Goal: Task Accomplishment & Management: Complete application form

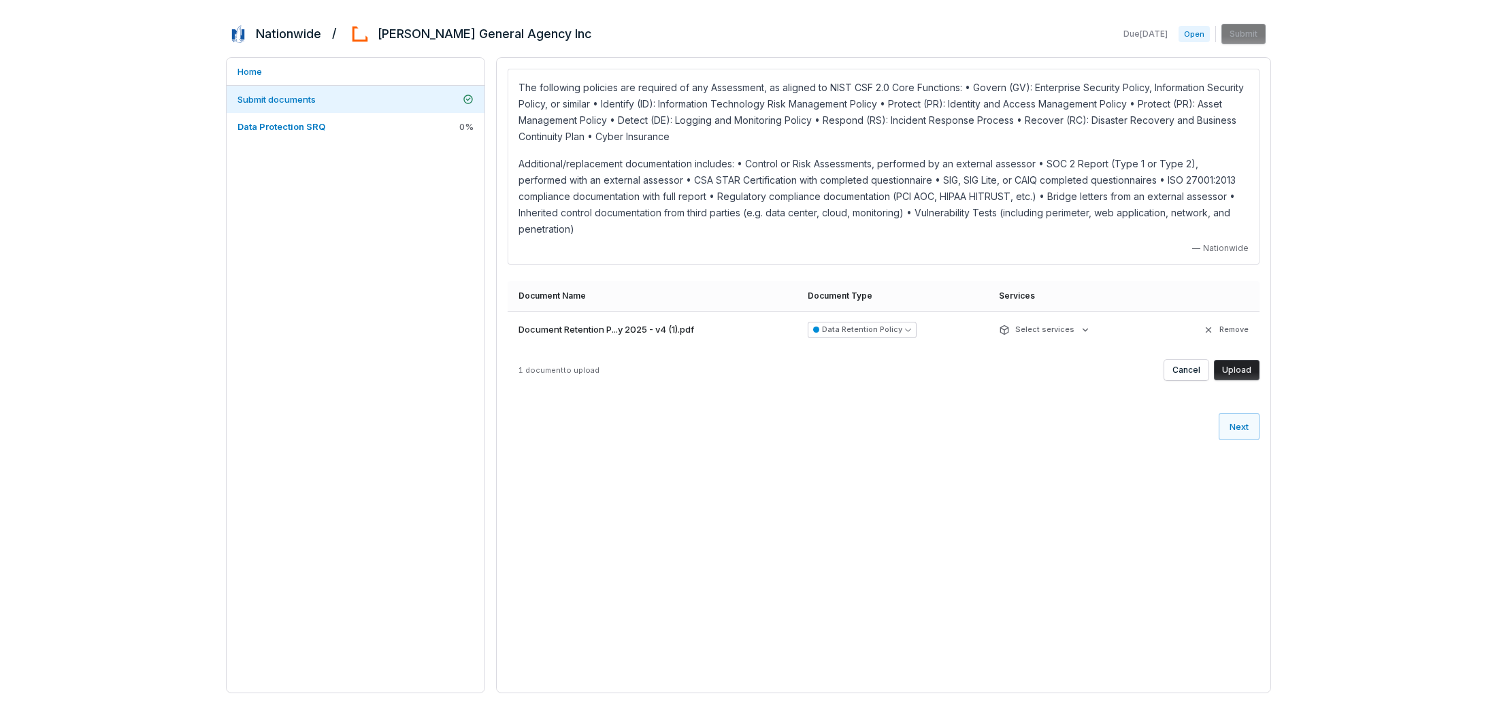
click at [1234, 360] on button "Upload" at bounding box center [1237, 370] width 46 height 20
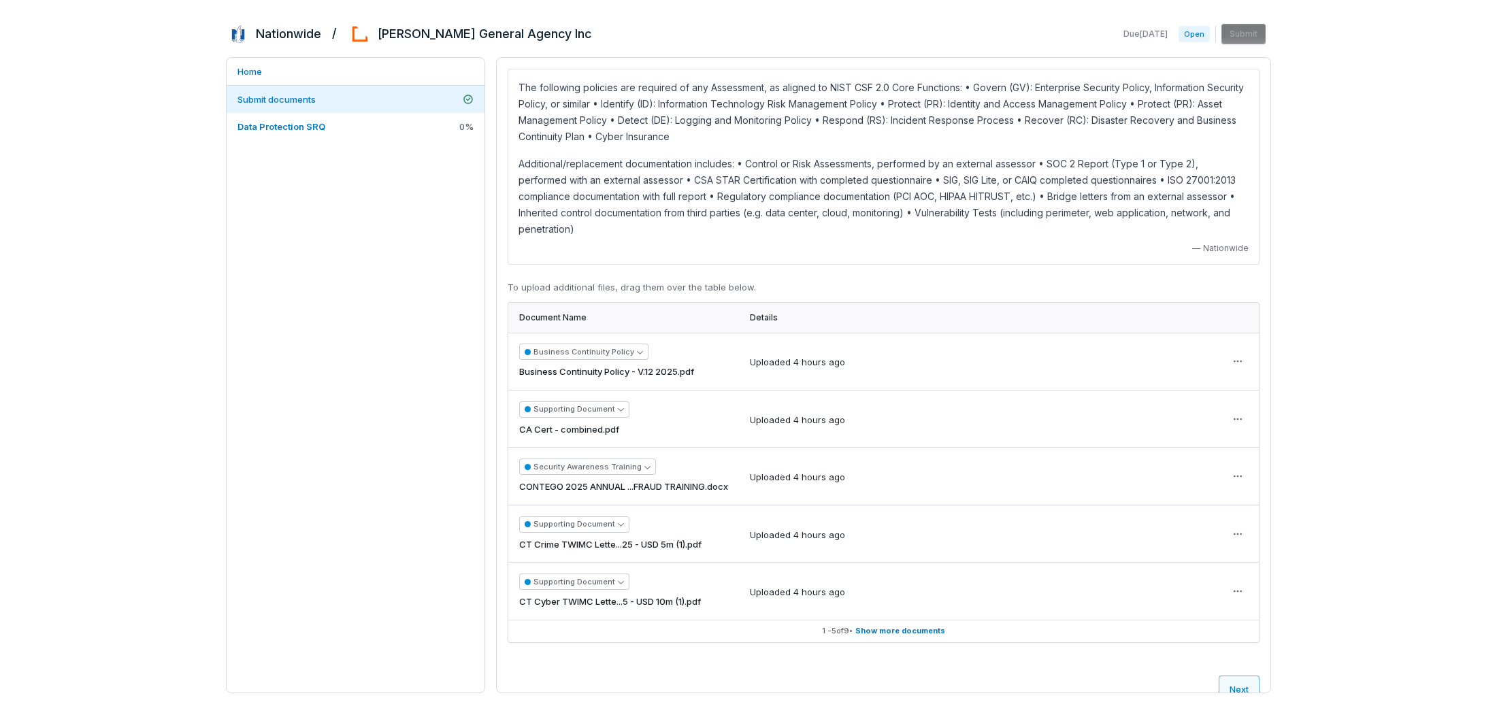
click at [1246, 683] on button "Next" at bounding box center [1238, 689] width 41 height 27
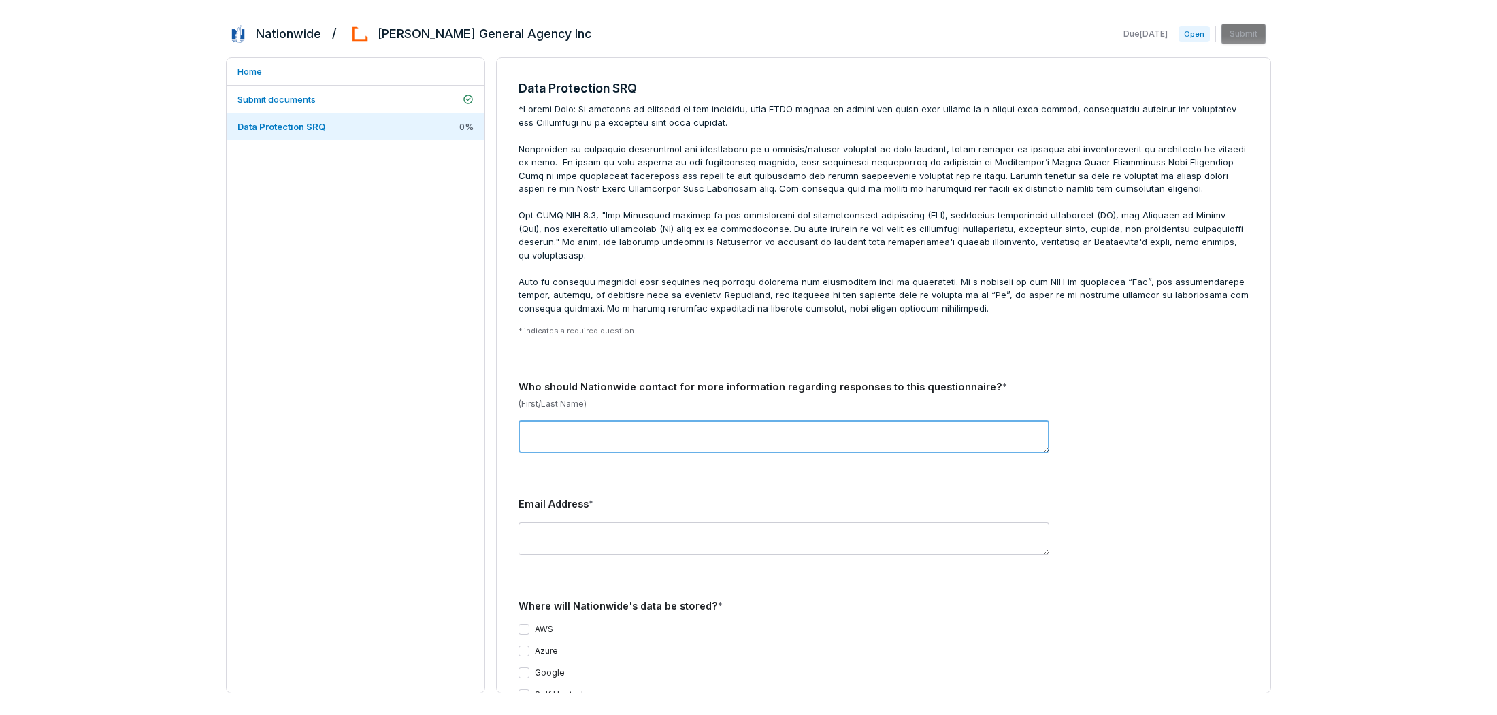
click at [619, 420] on textarea at bounding box center [783, 436] width 531 height 33
type textarea "**********"
click at [689, 522] on textarea at bounding box center [783, 538] width 531 height 33
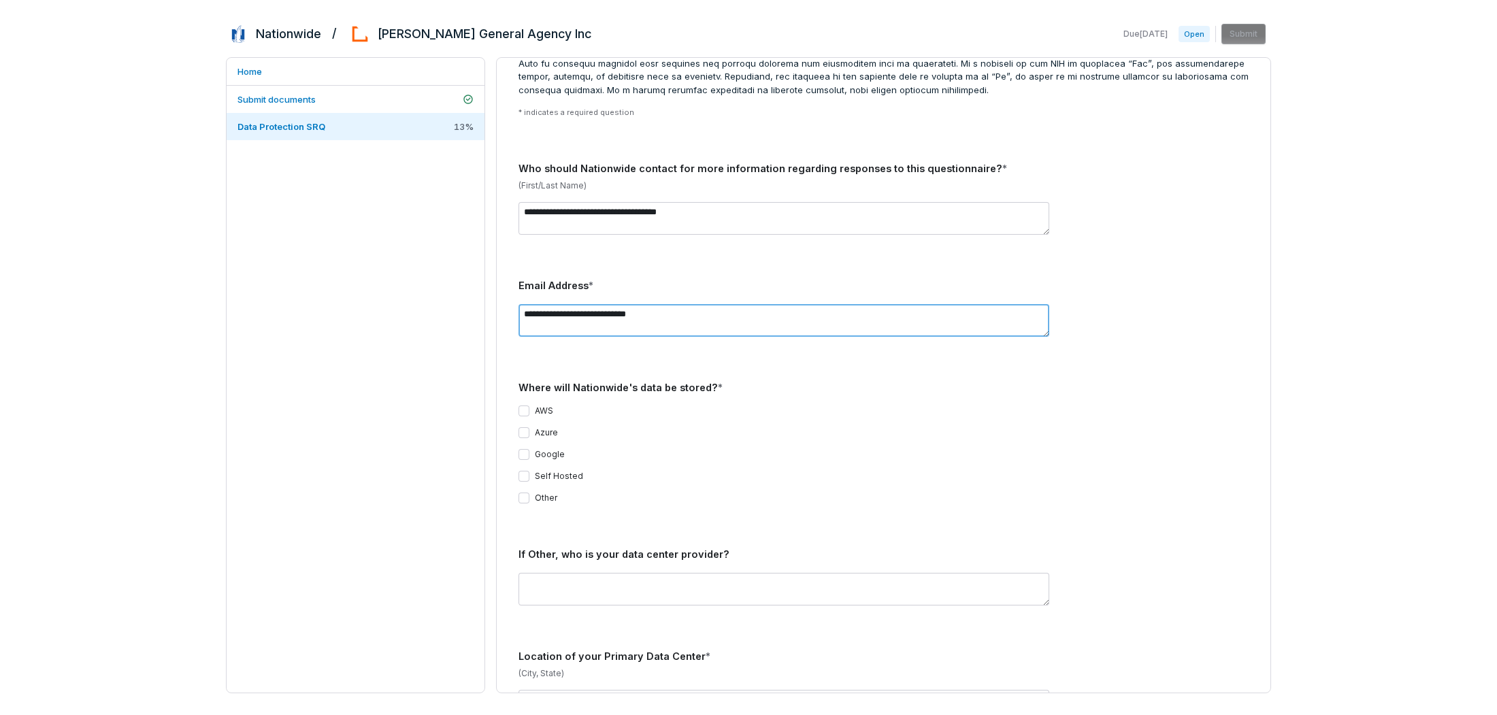
scroll to position [250, 0]
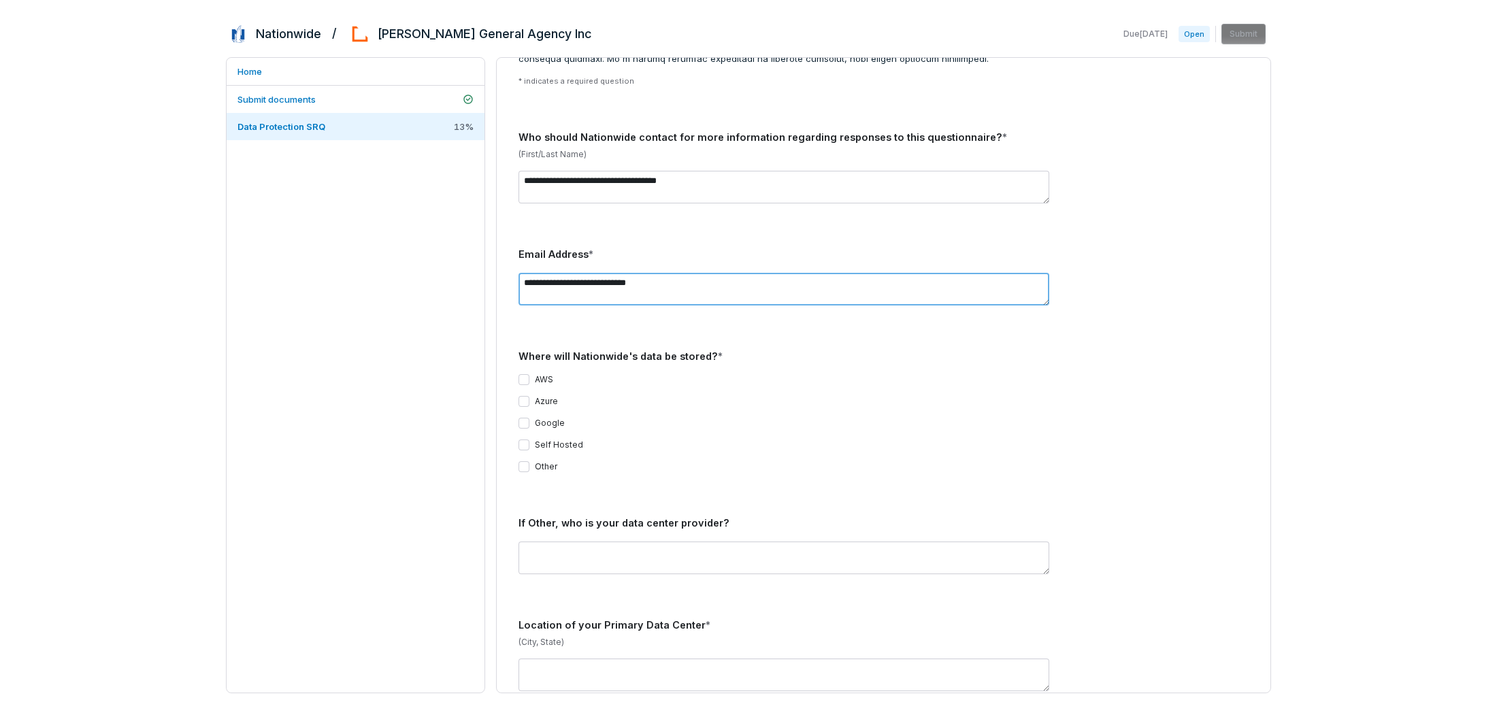
type textarea "**********"
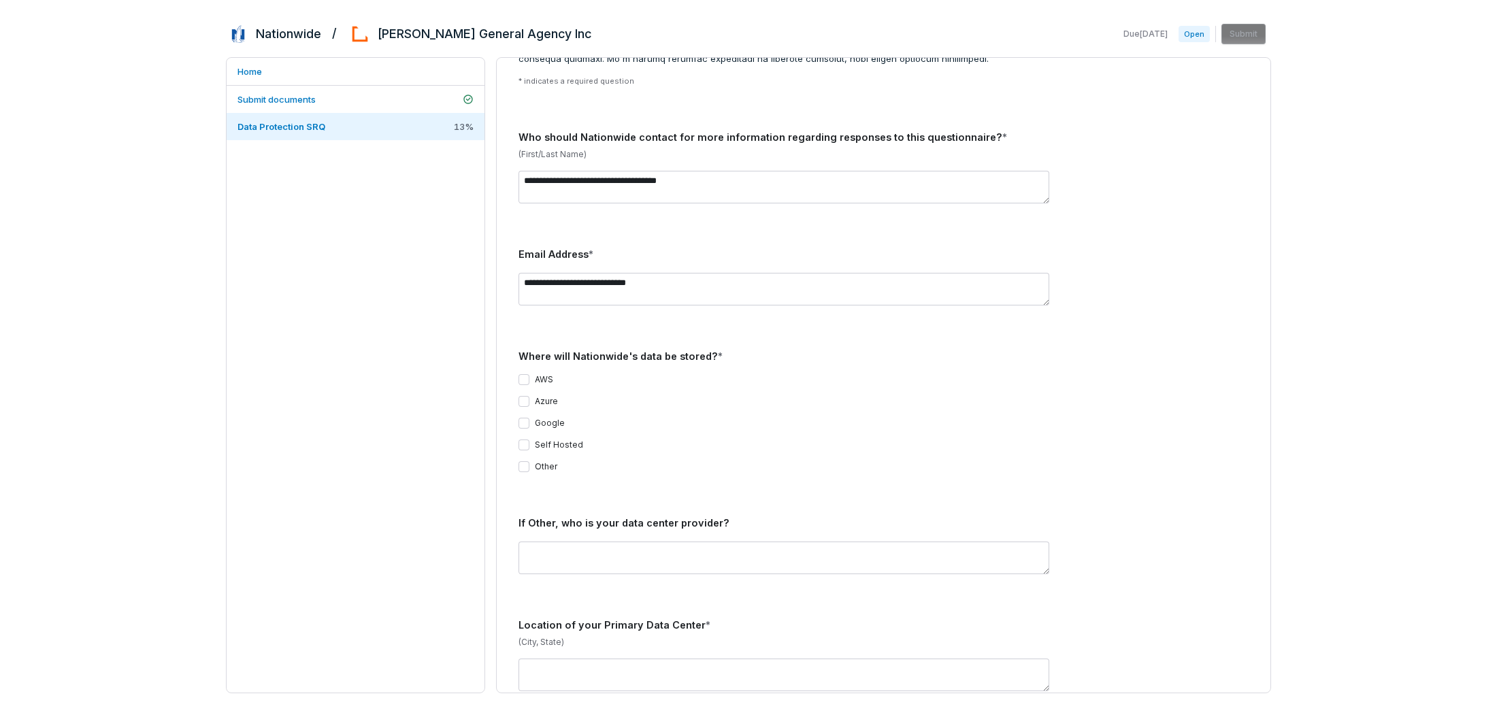
click at [519, 461] on button "Other" at bounding box center [523, 466] width 11 height 11
click at [656, 549] on textarea at bounding box center [783, 557] width 531 height 33
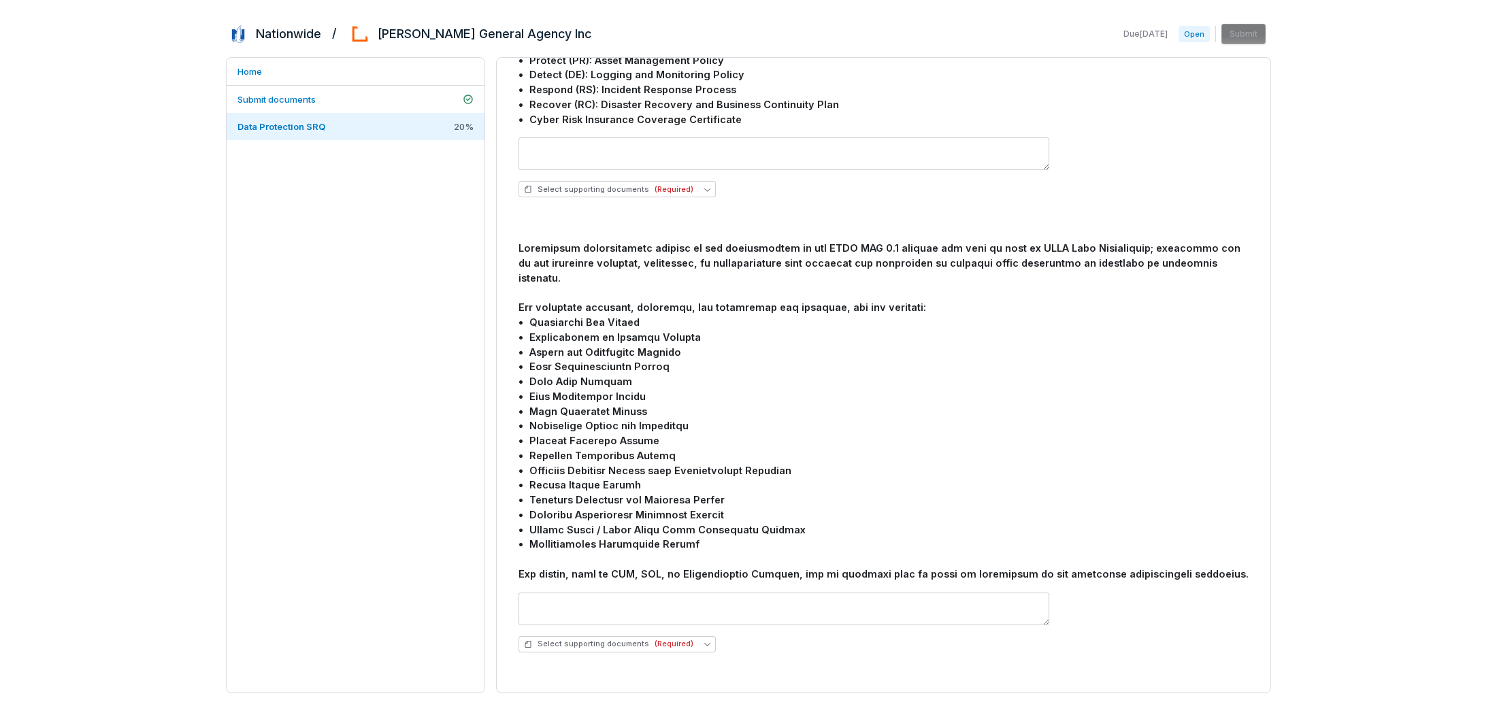
scroll to position [1111, 0]
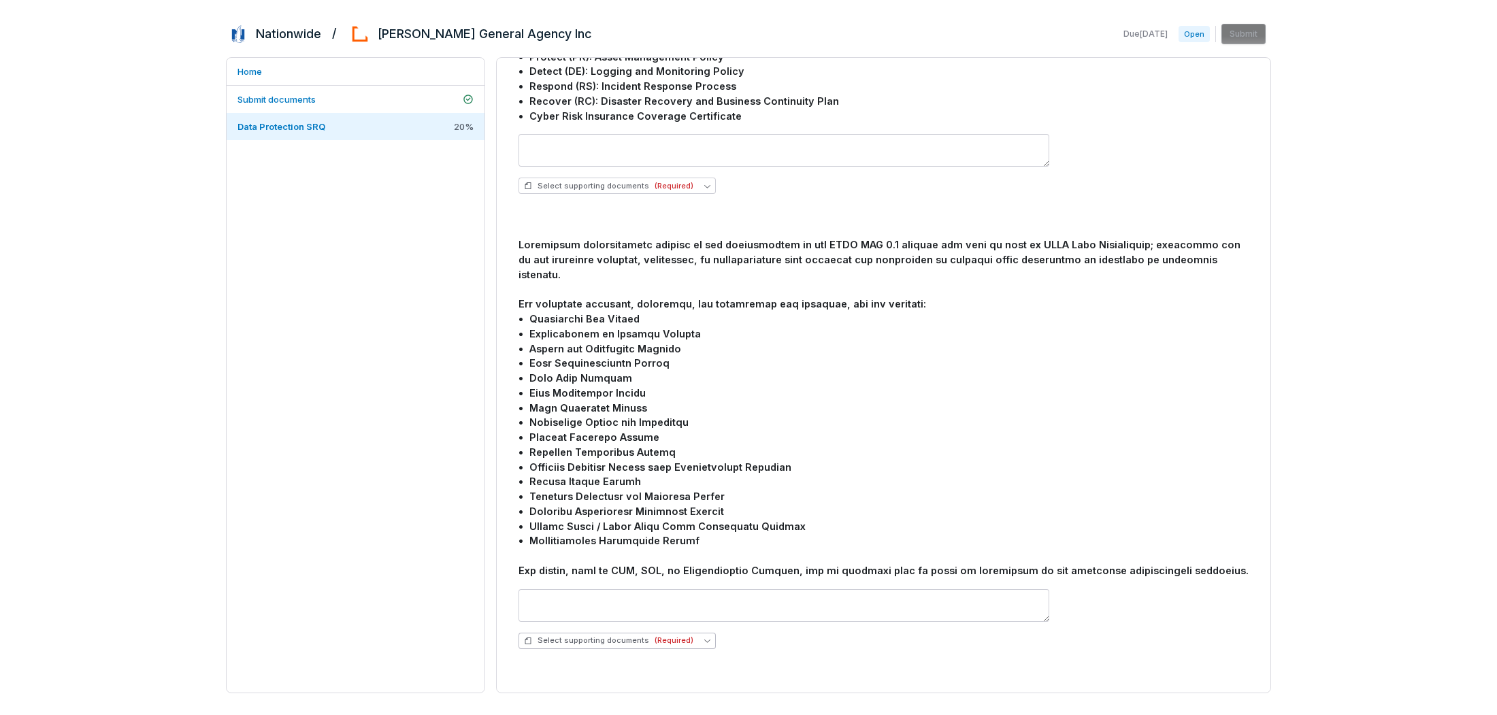
type textarea "****"
click at [692, 633] on button "Select supporting documents (Required)" at bounding box center [616, 641] width 197 height 16
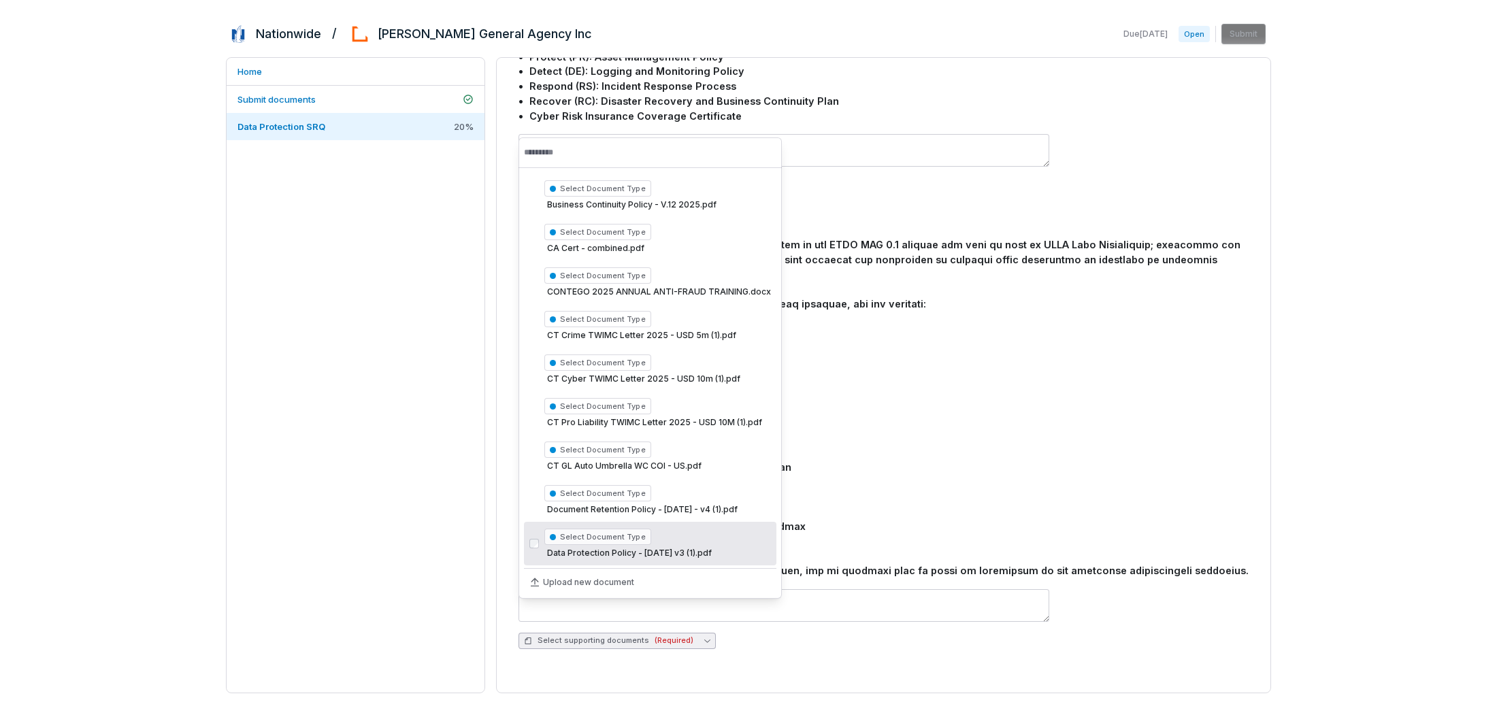
click at [638, 541] on span "Select Document Type" at bounding box center [597, 537] width 107 height 16
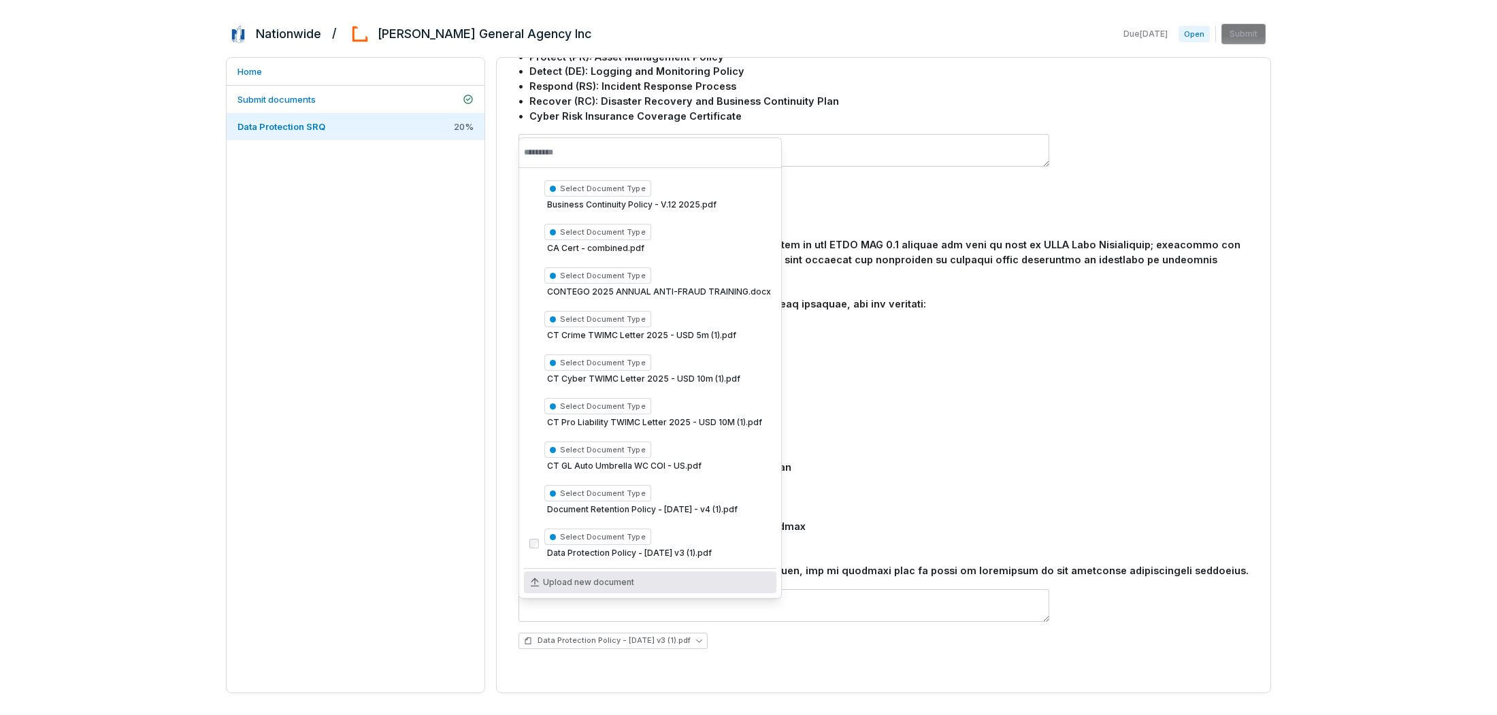
click at [773, 628] on div "Data Protection Policy - [DATE] v3 (1).pdf" at bounding box center [883, 619] width 730 height 82
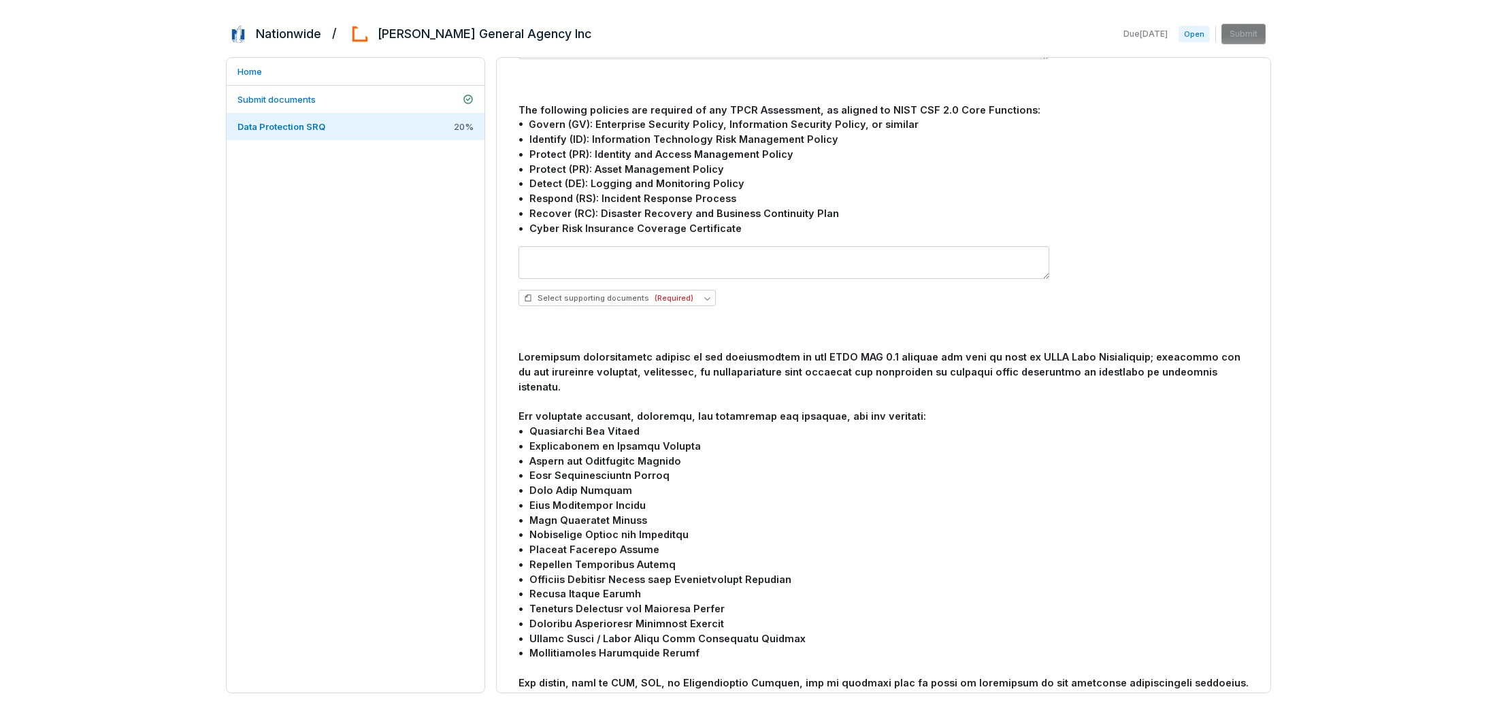
scroll to position [998, 0]
click at [684, 294] on span "(Required)" at bounding box center [673, 299] width 39 height 10
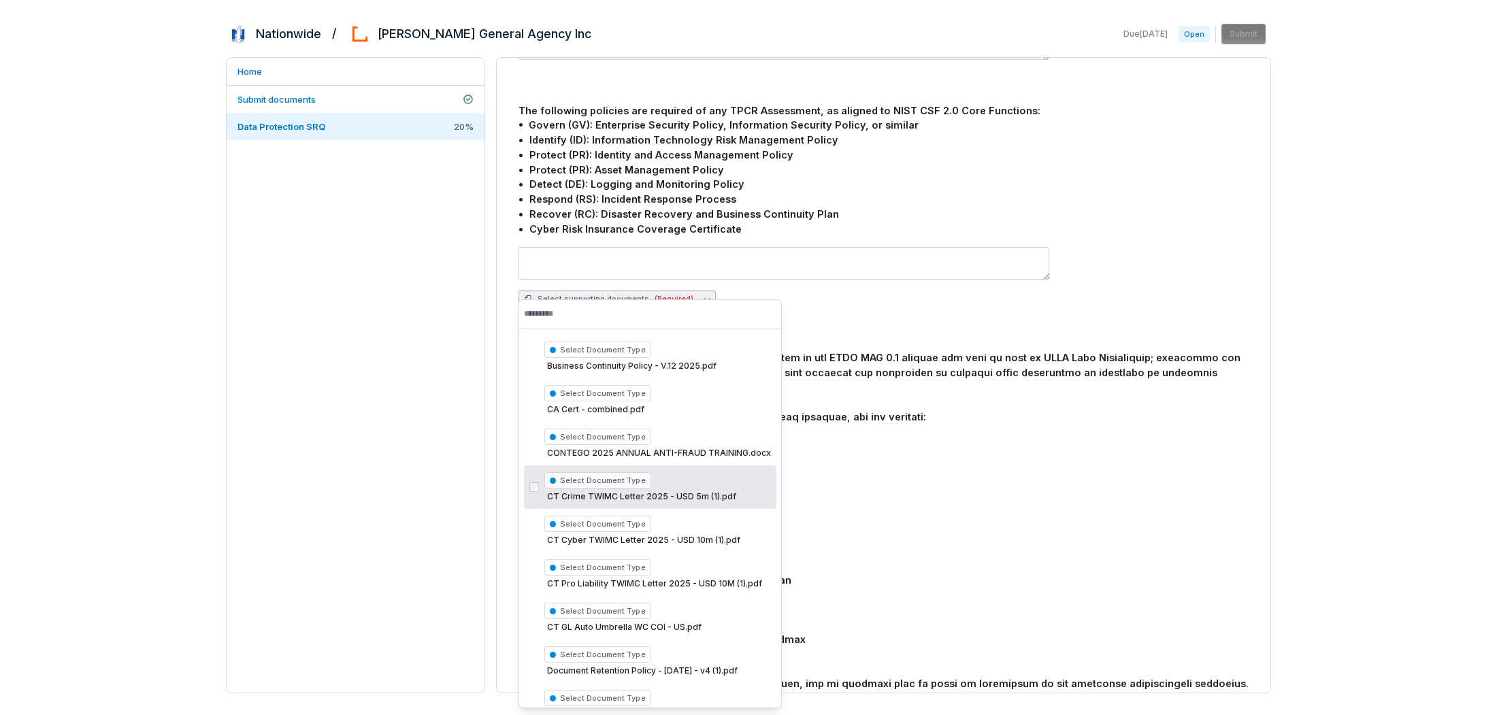
scroll to position [0, 0]
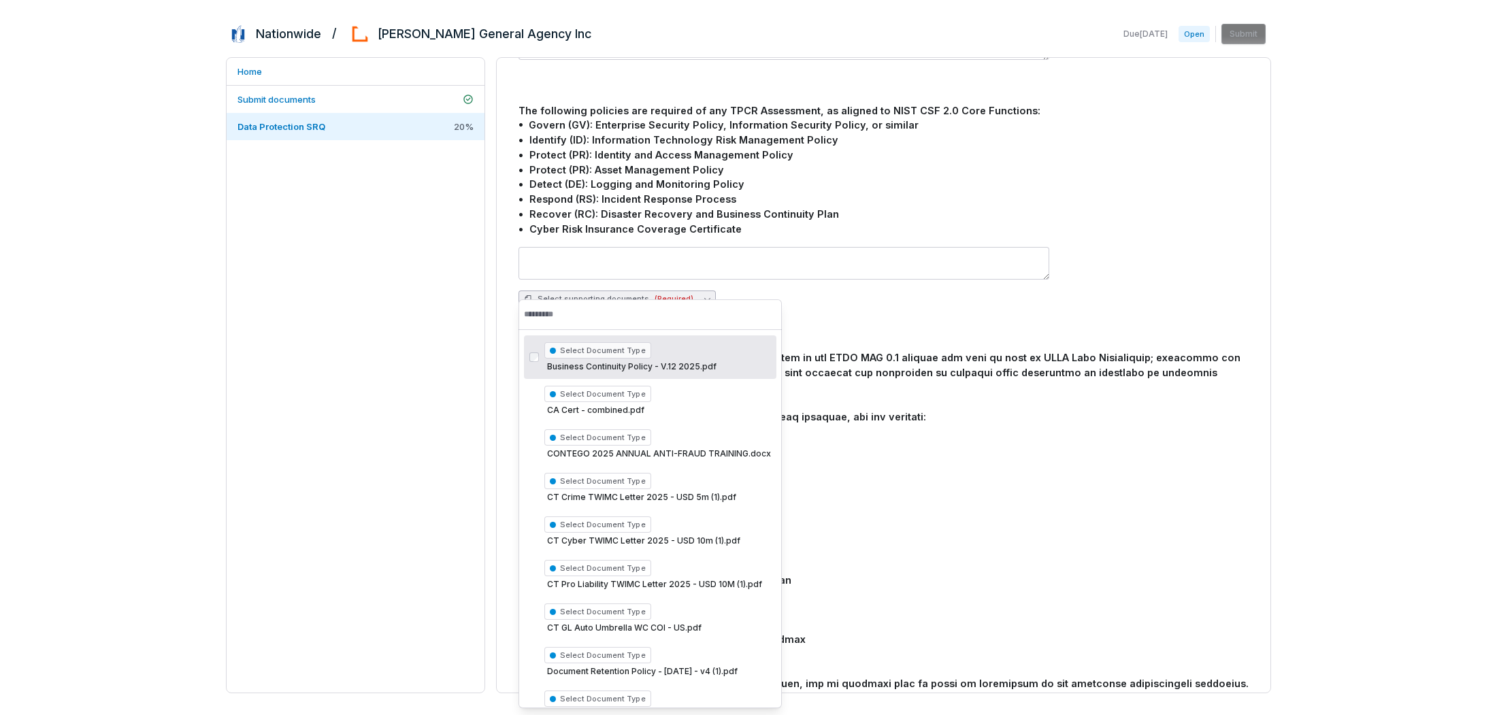
click at [626, 350] on span "Select Document Type" at bounding box center [597, 350] width 107 height 16
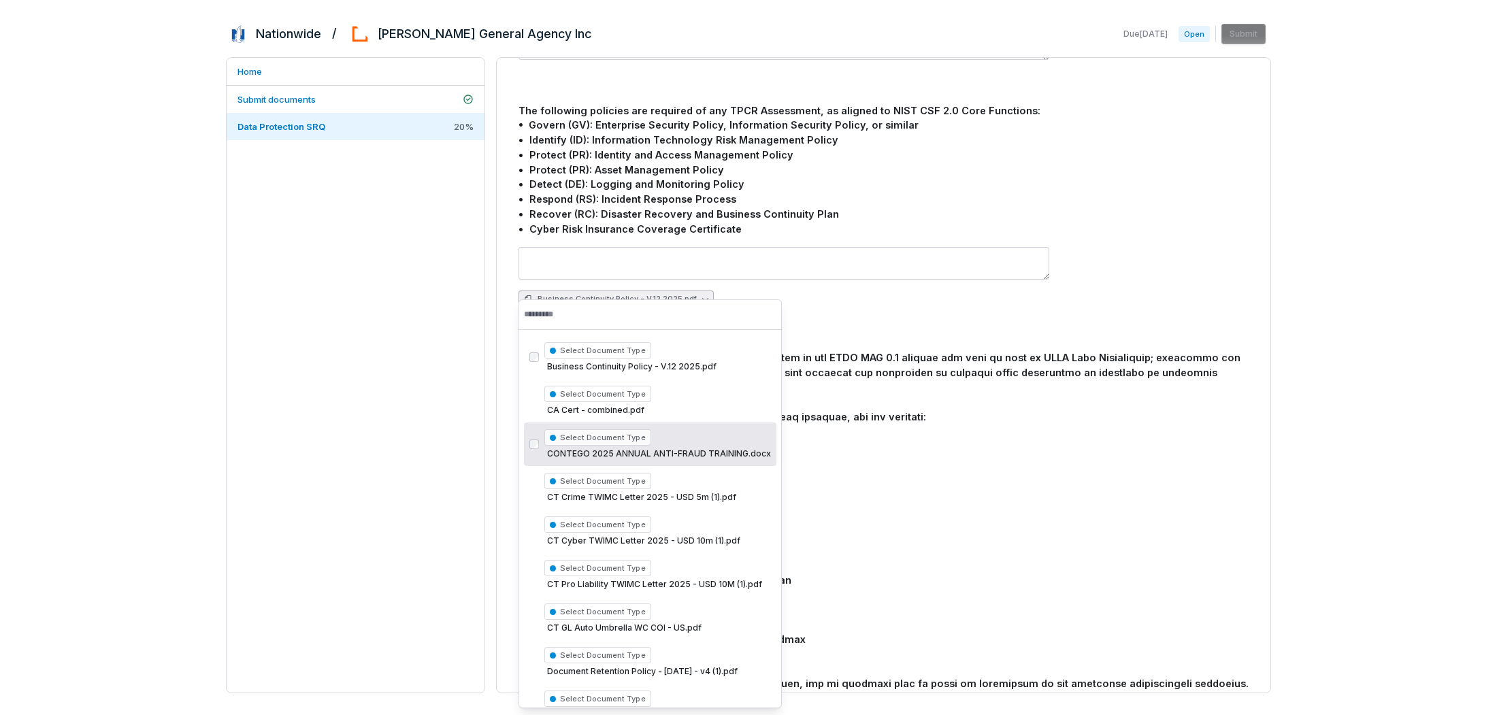
click at [869, 527] on div at bounding box center [883, 520] width 730 height 340
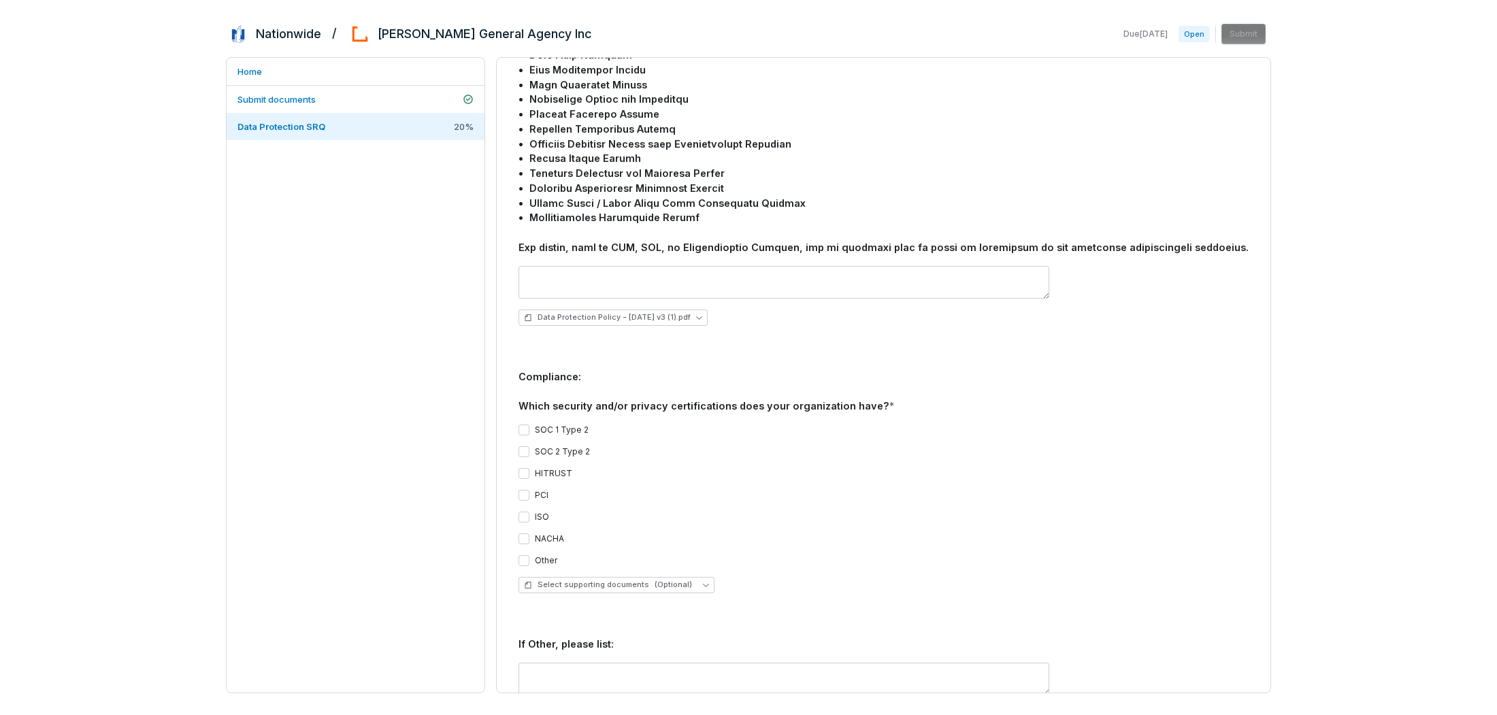
scroll to position [1451, 0]
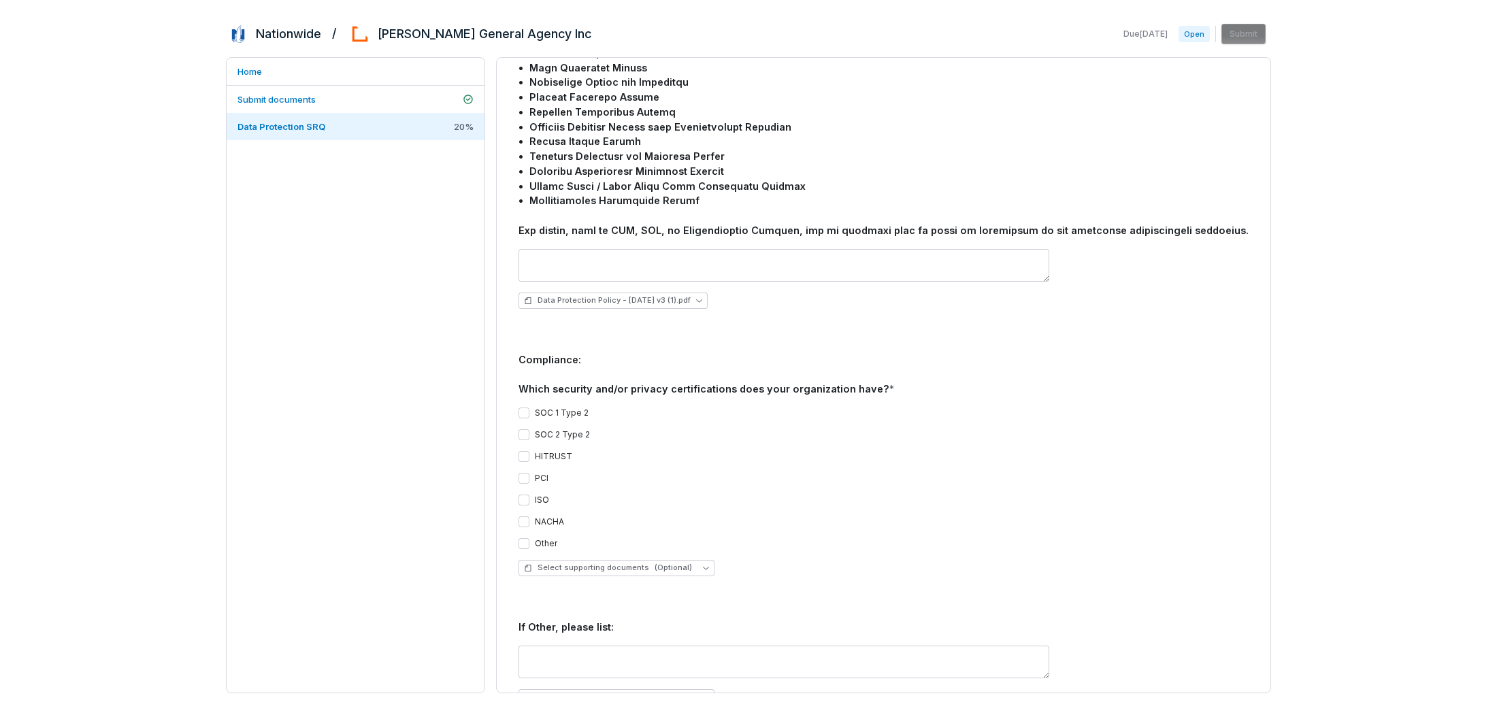
click at [523, 495] on button "ISO" at bounding box center [523, 500] width 11 height 11
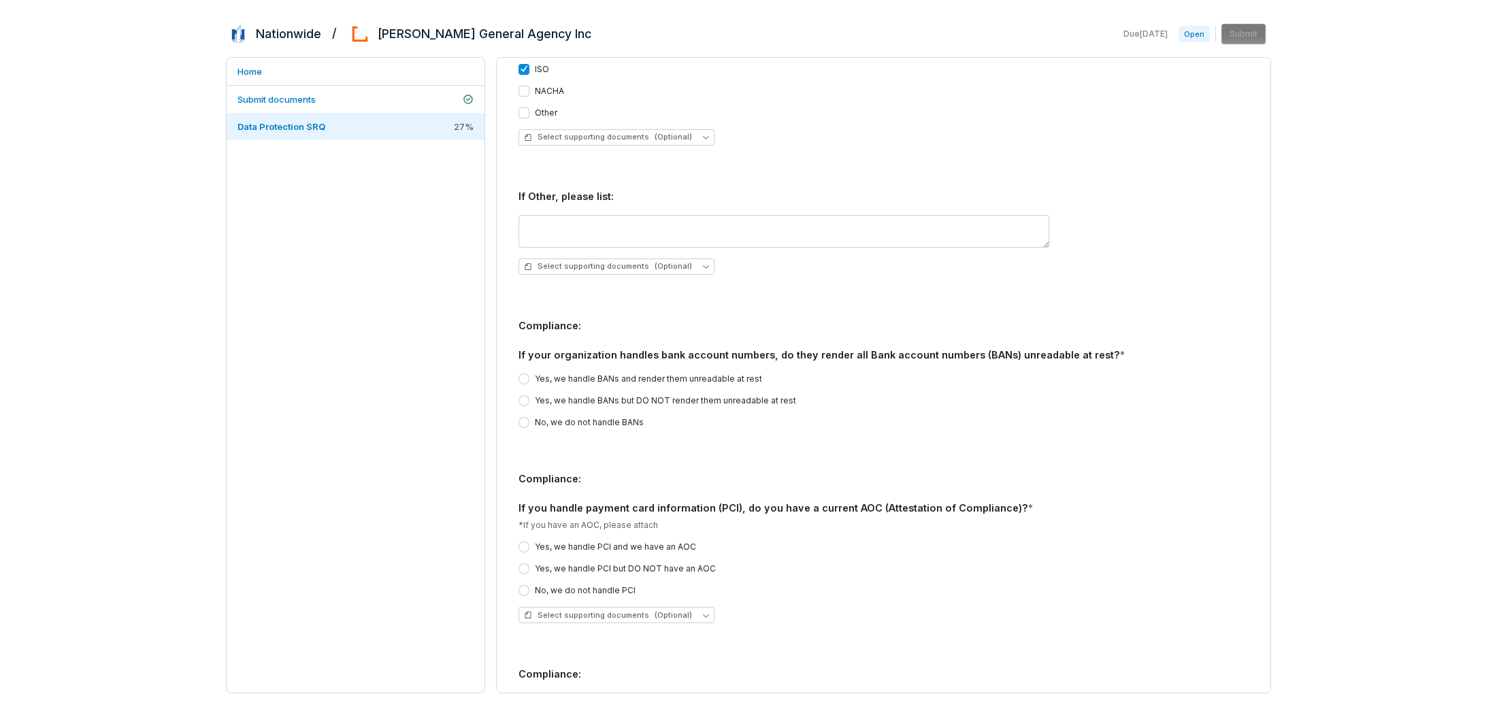
scroll to position [1882, 0]
click at [525, 416] on button "No, we do not handle BANs" at bounding box center [523, 421] width 11 height 11
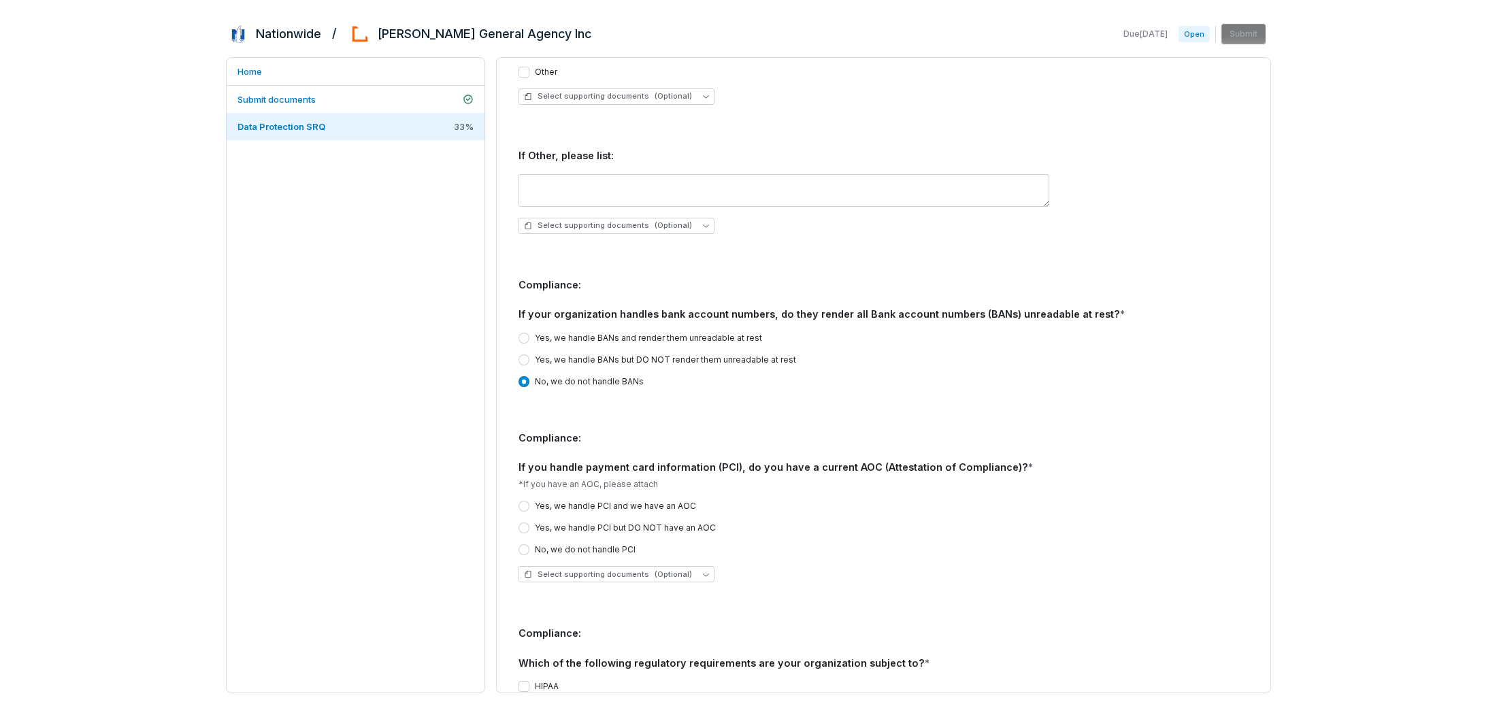
scroll to position [1950, 0]
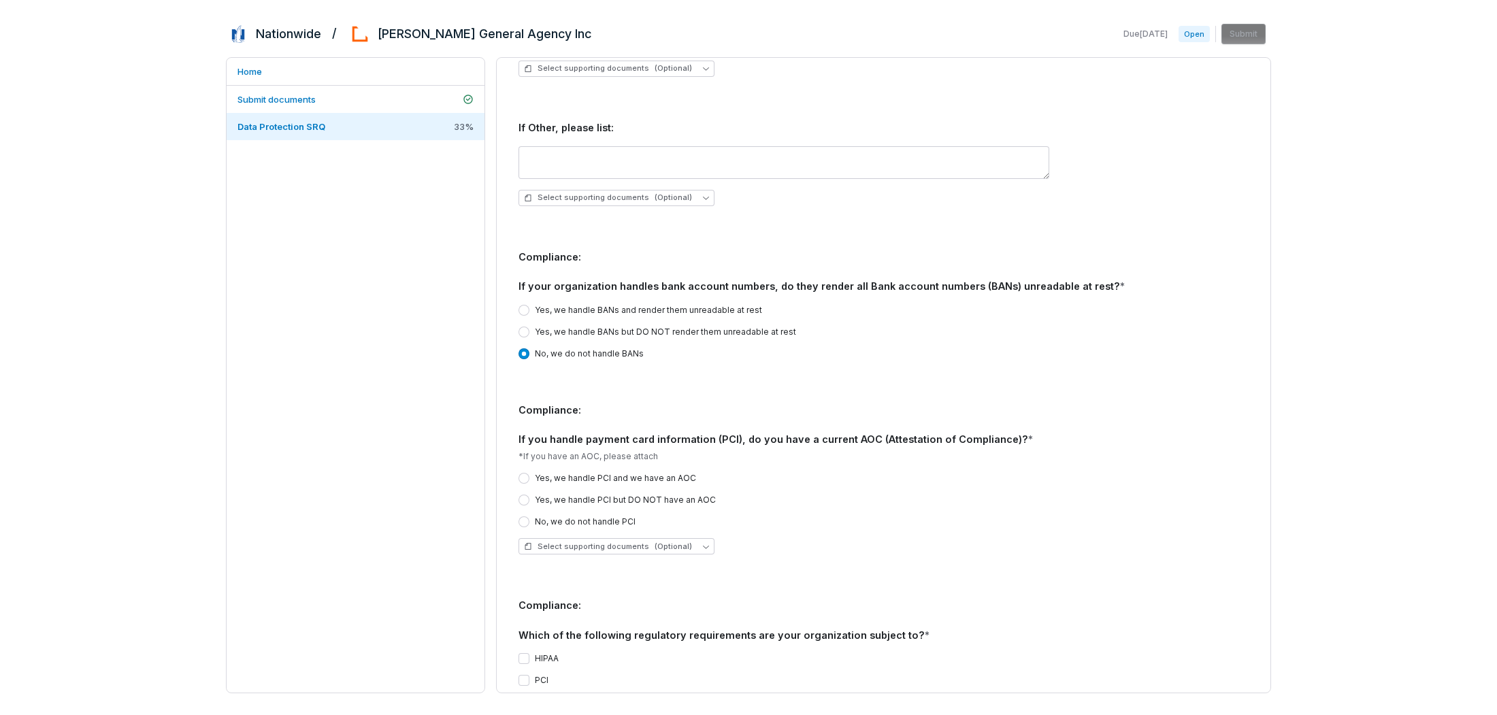
drag, startPoint x: 525, startPoint y: 495, endPoint x: 612, endPoint y: 499, distance: 87.2
click at [530, 516] on div "No, we do not handle PCI" at bounding box center [576, 521] width 117 height 11
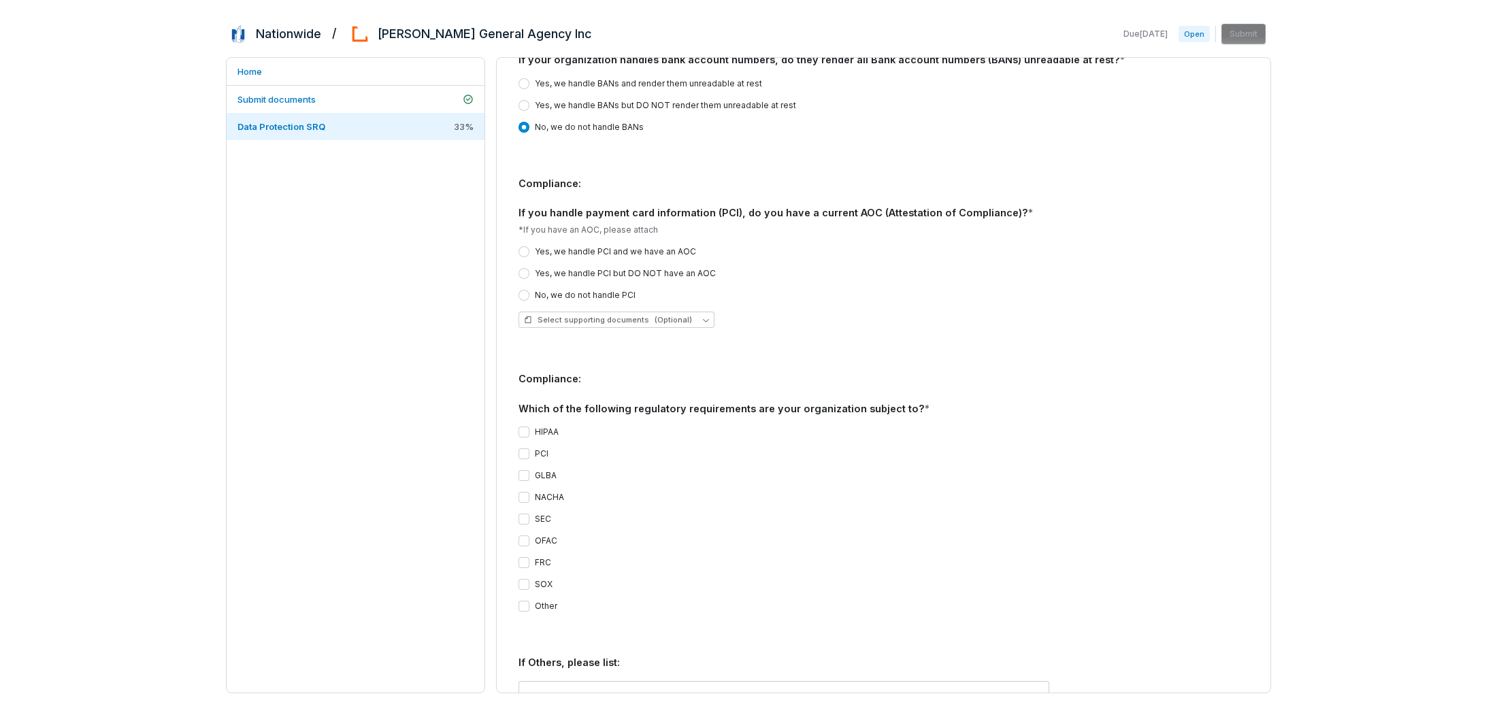
scroll to position [2199, 0]
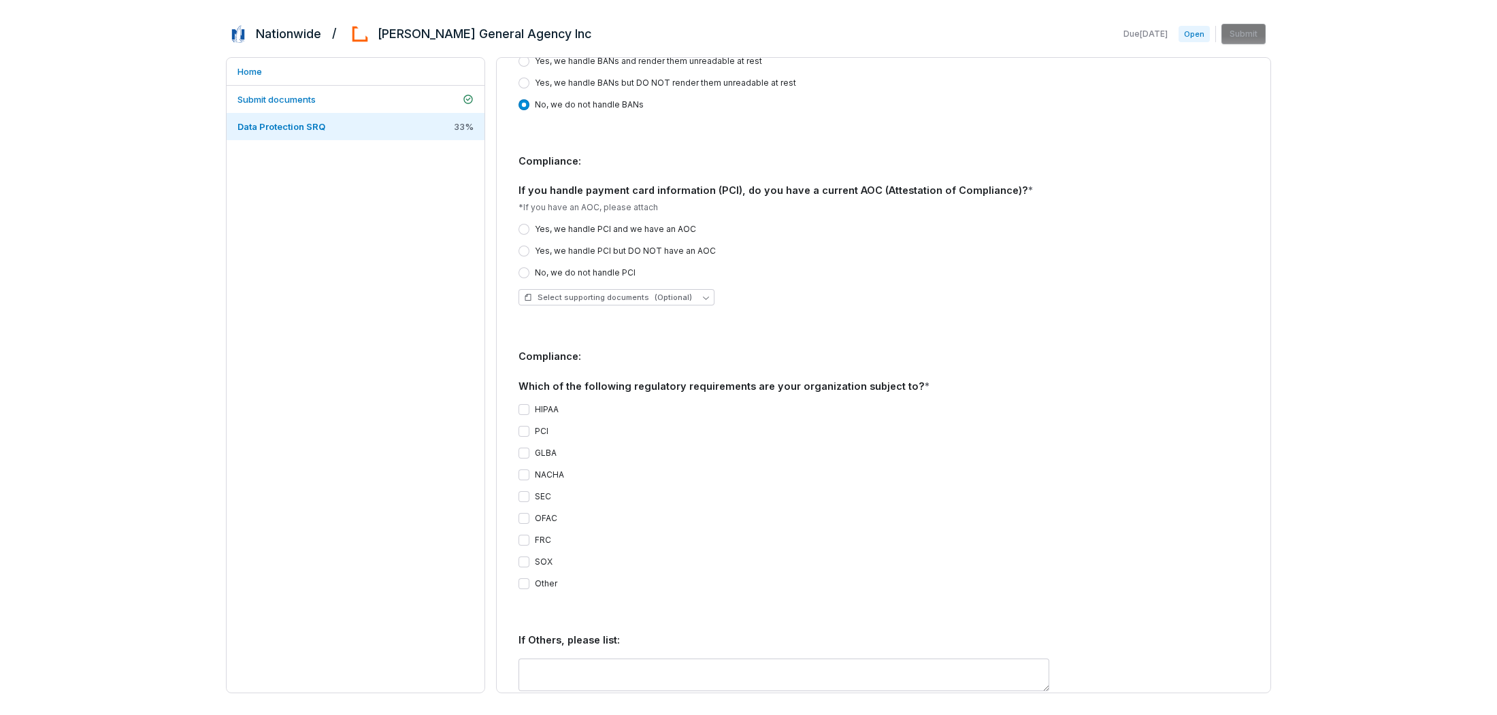
click at [519, 404] on button "HIPAA" at bounding box center [523, 409] width 11 height 11
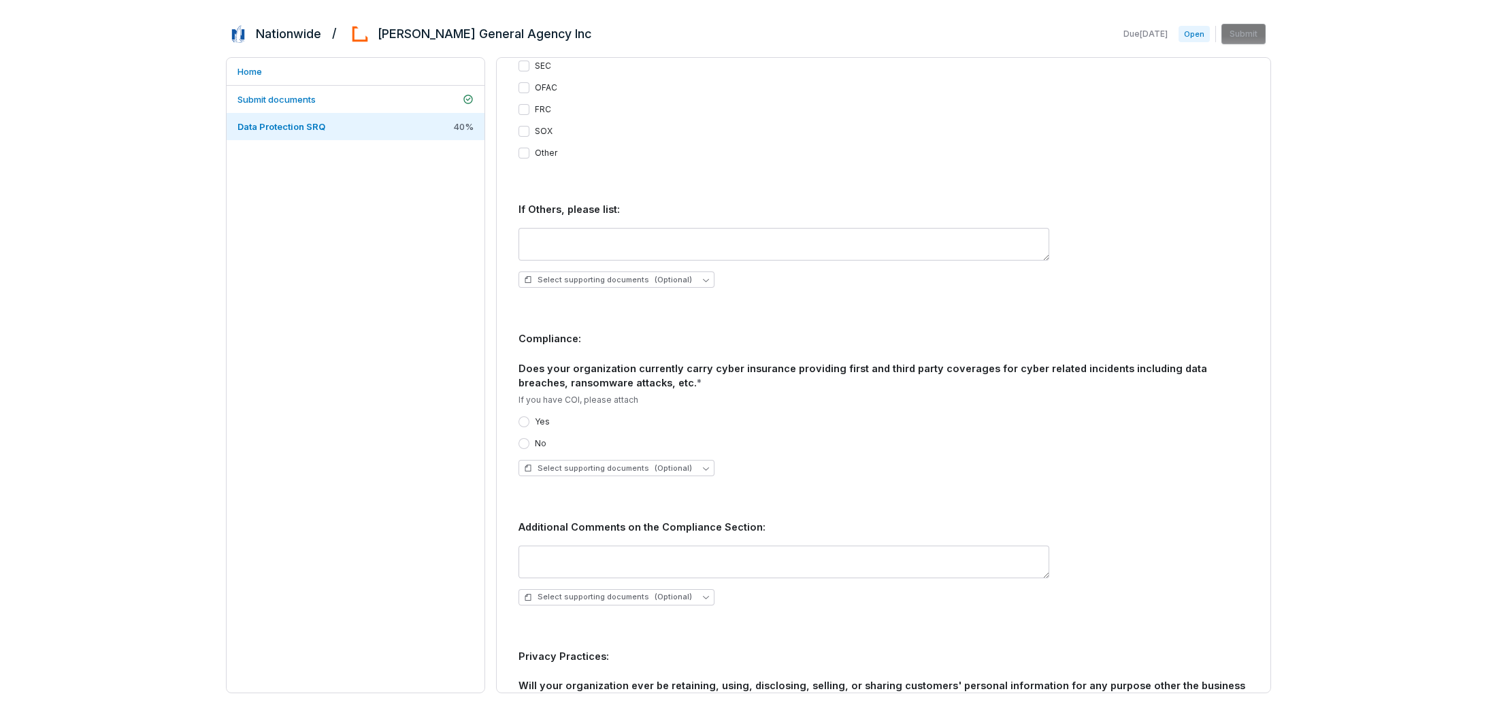
scroll to position [2631, 0]
click at [526, 416] on button "Yes" at bounding box center [523, 421] width 11 height 11
click at [685, 459] on button "Select supporting documents (Optional)" at bounding box center [616, 467] width 196 height 16
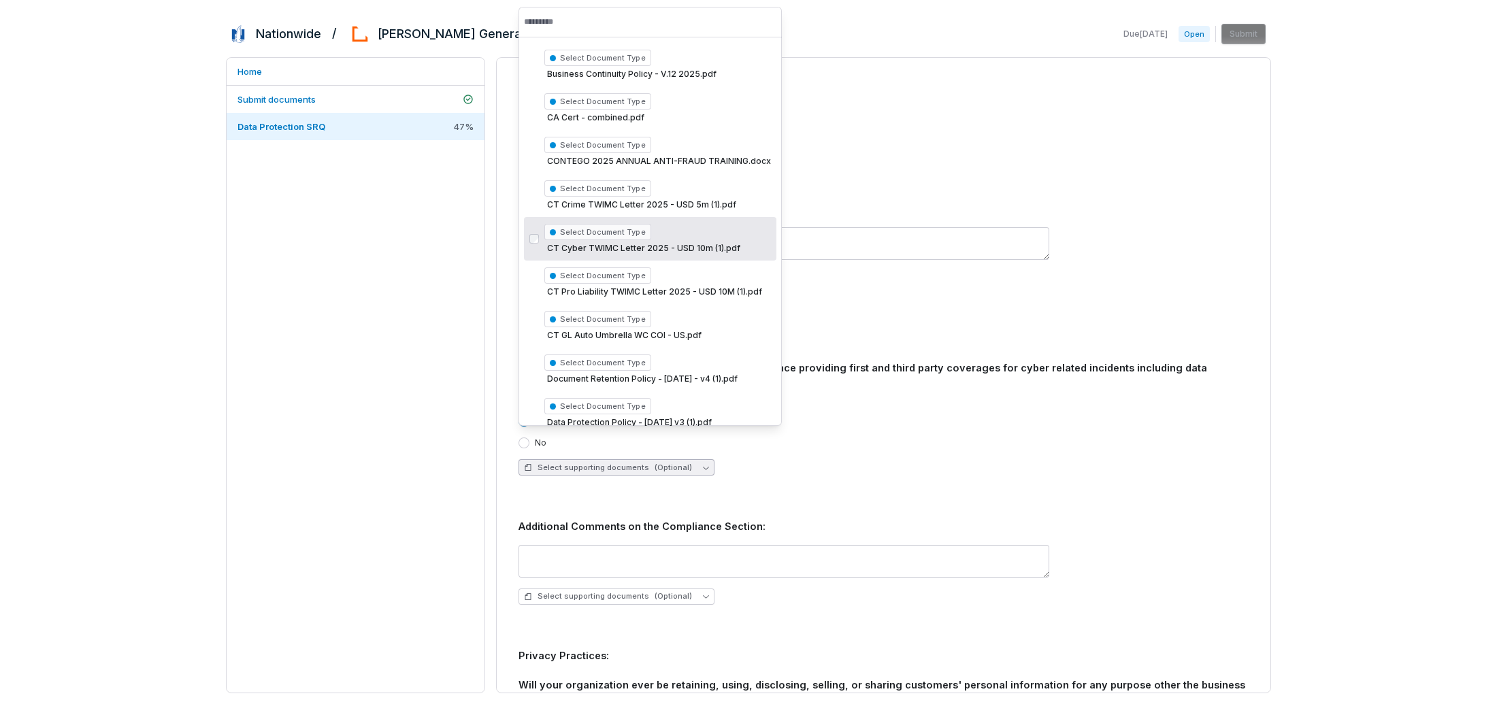
click at [656, 250] on span "CT Cyber TWIMC Letter 2025 - USD 10m (1).pdf" at bounding box center [642, 248] width 196 height 11
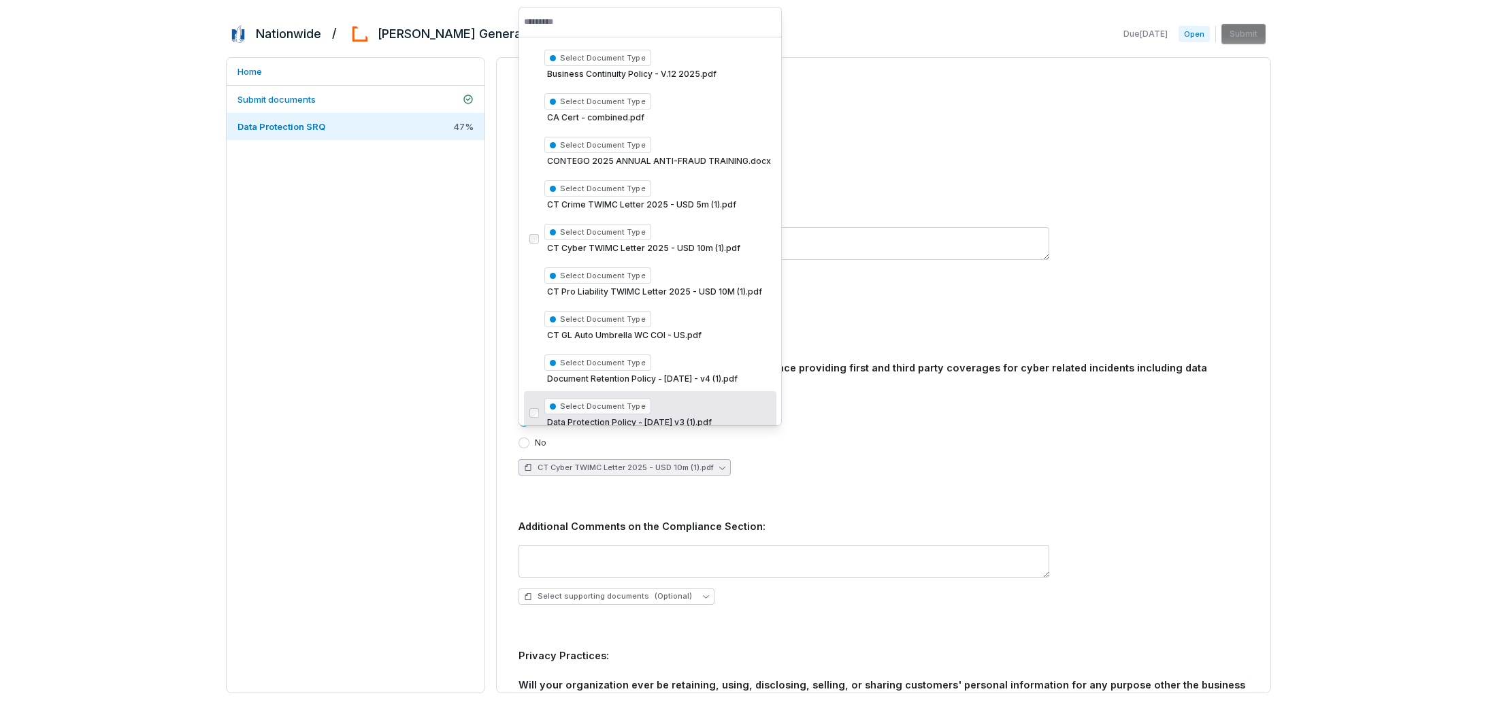
click at [890, 459] on div "CT Cyber TWIMC Letter 2025 - USD 10m (1).pdf" at bounding box center [883, 467] width 730 height 16
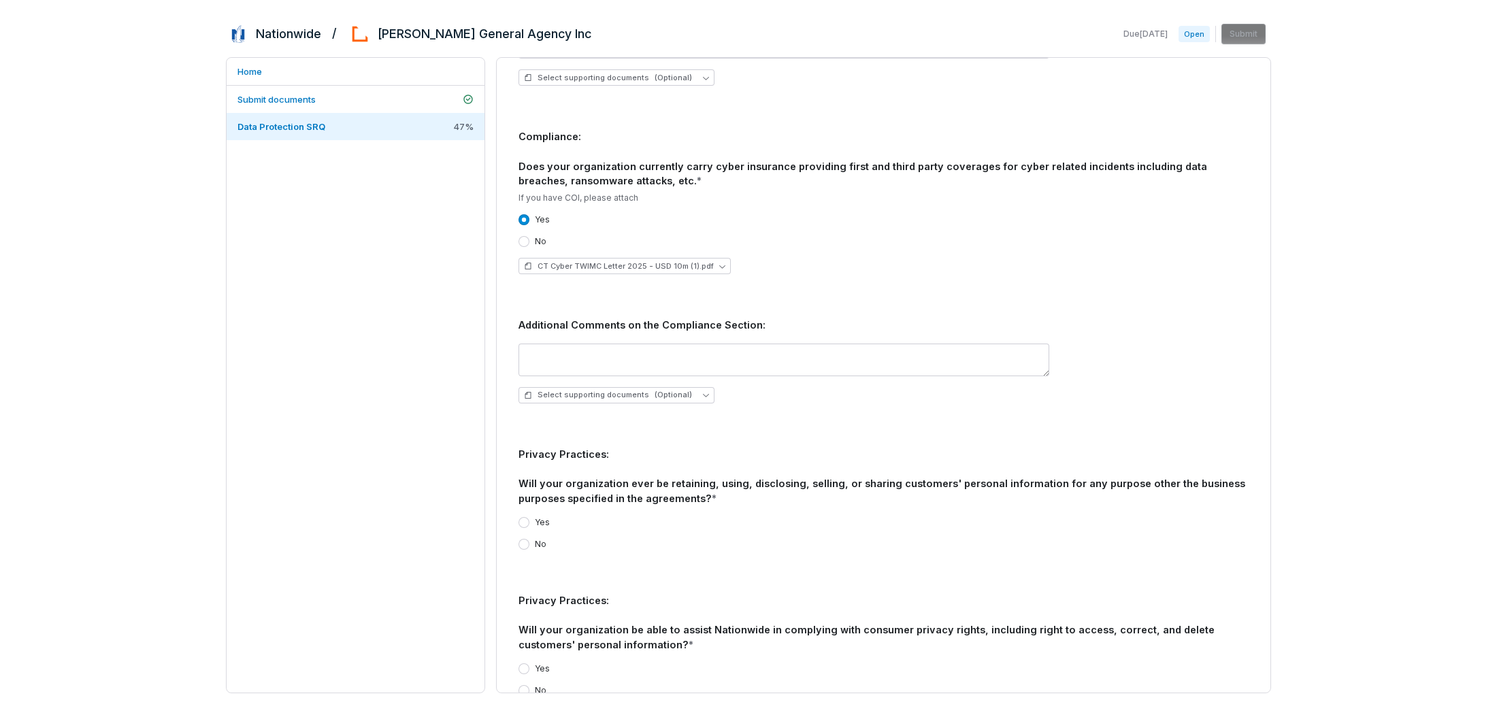
scroll to position [2835, 0]
click at [527, 536] on button "No" at bounding box center [523, 541] width 11 height 11
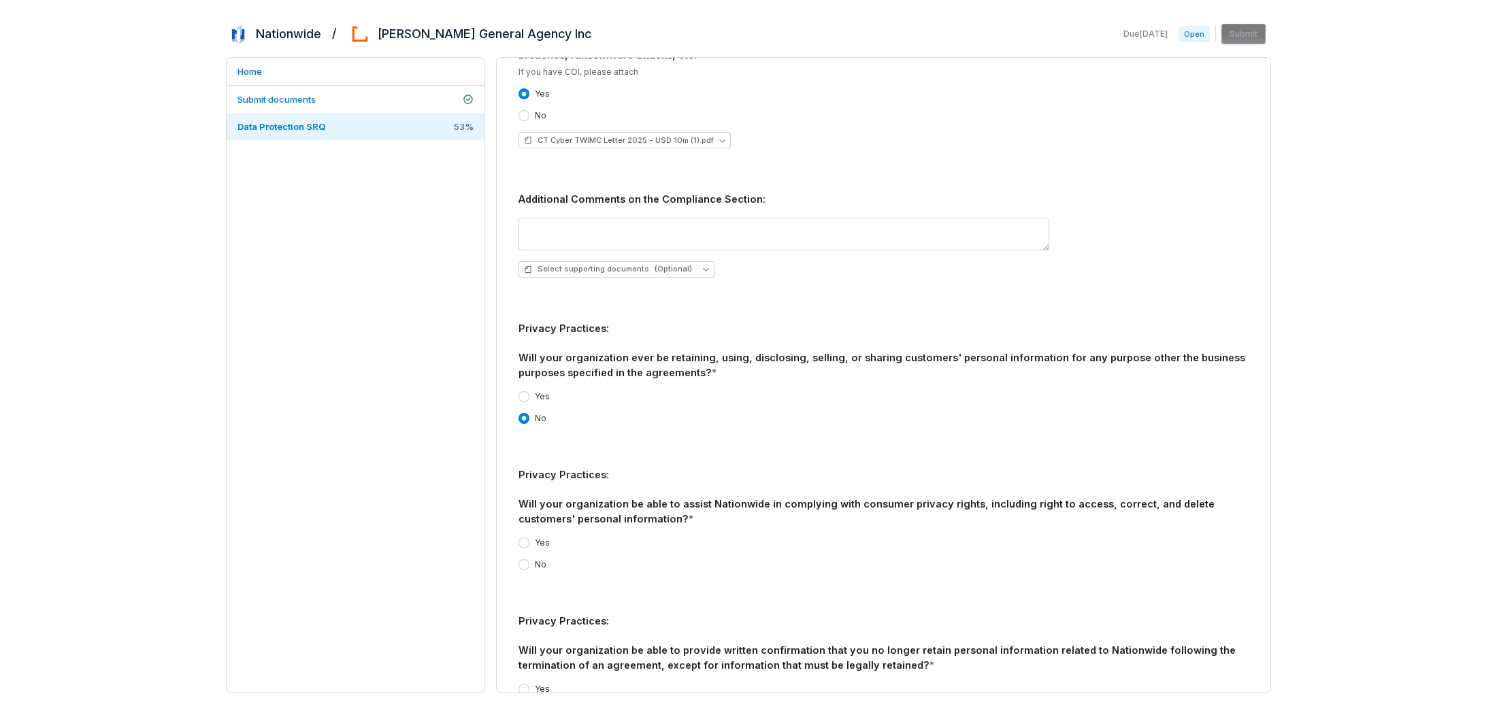
scroll to position [2971, 0]
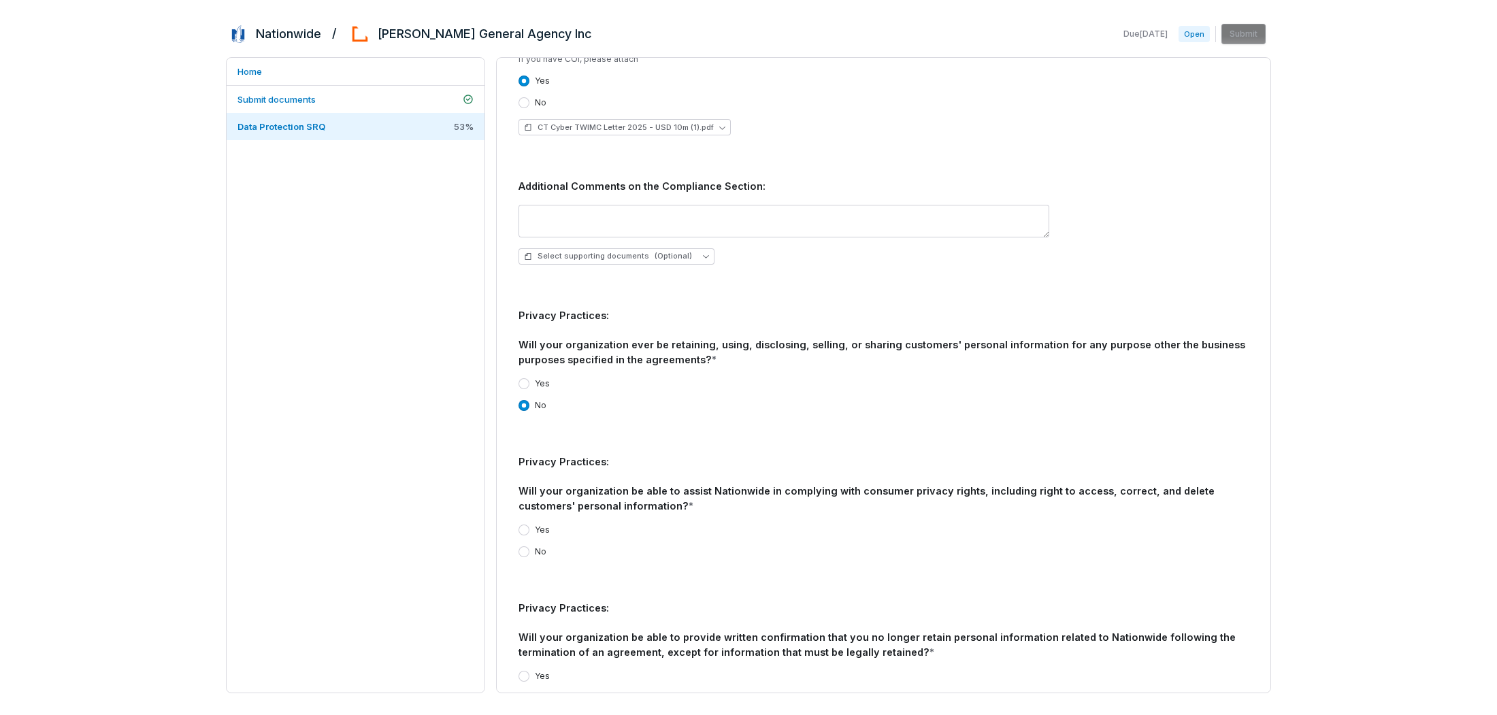
click at [523, 524] on button "Yes" at bounding box center [523, 529] width 11 height 11
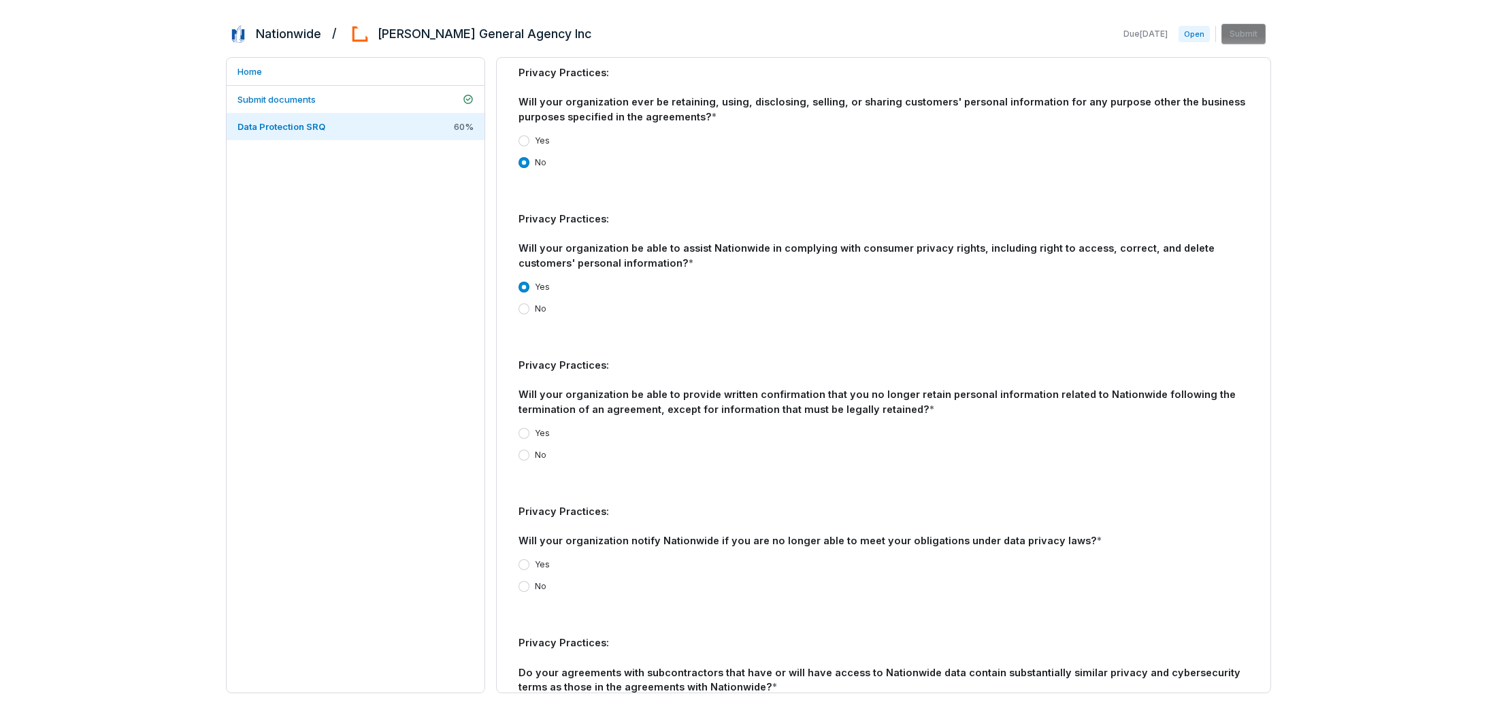
scroll to position [3220, 0]
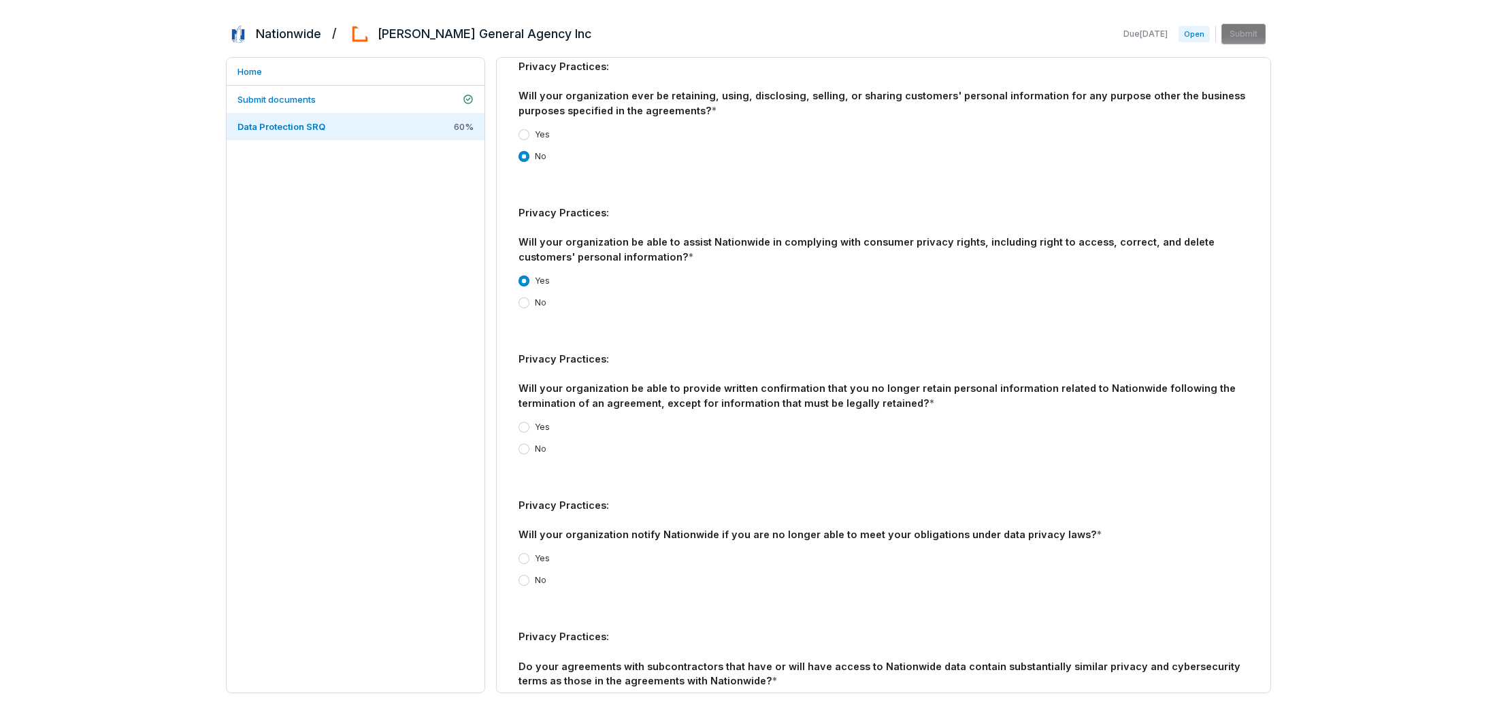
click at [525, 422] on button "Yes" at bounding box center [523, 427] width 11 height 11
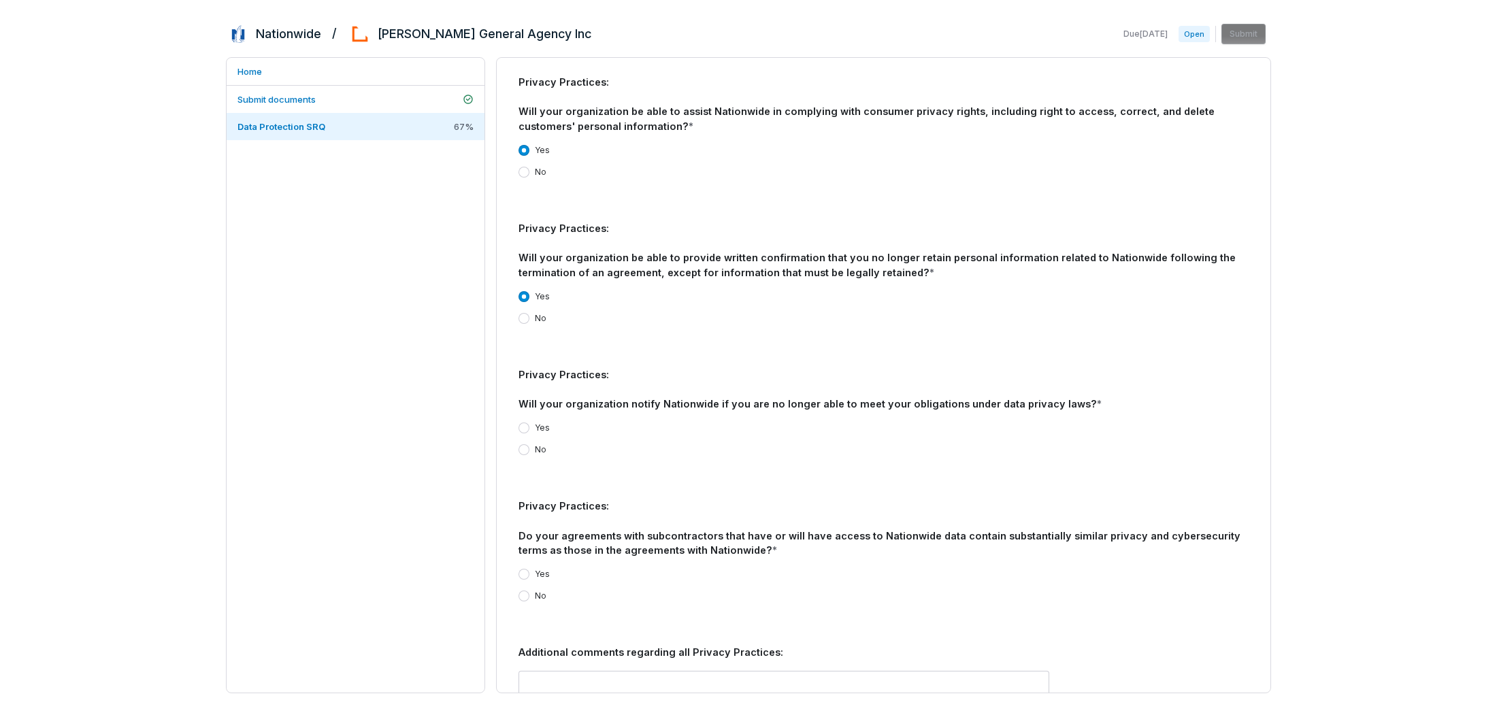
scroll to position [3356, 0]
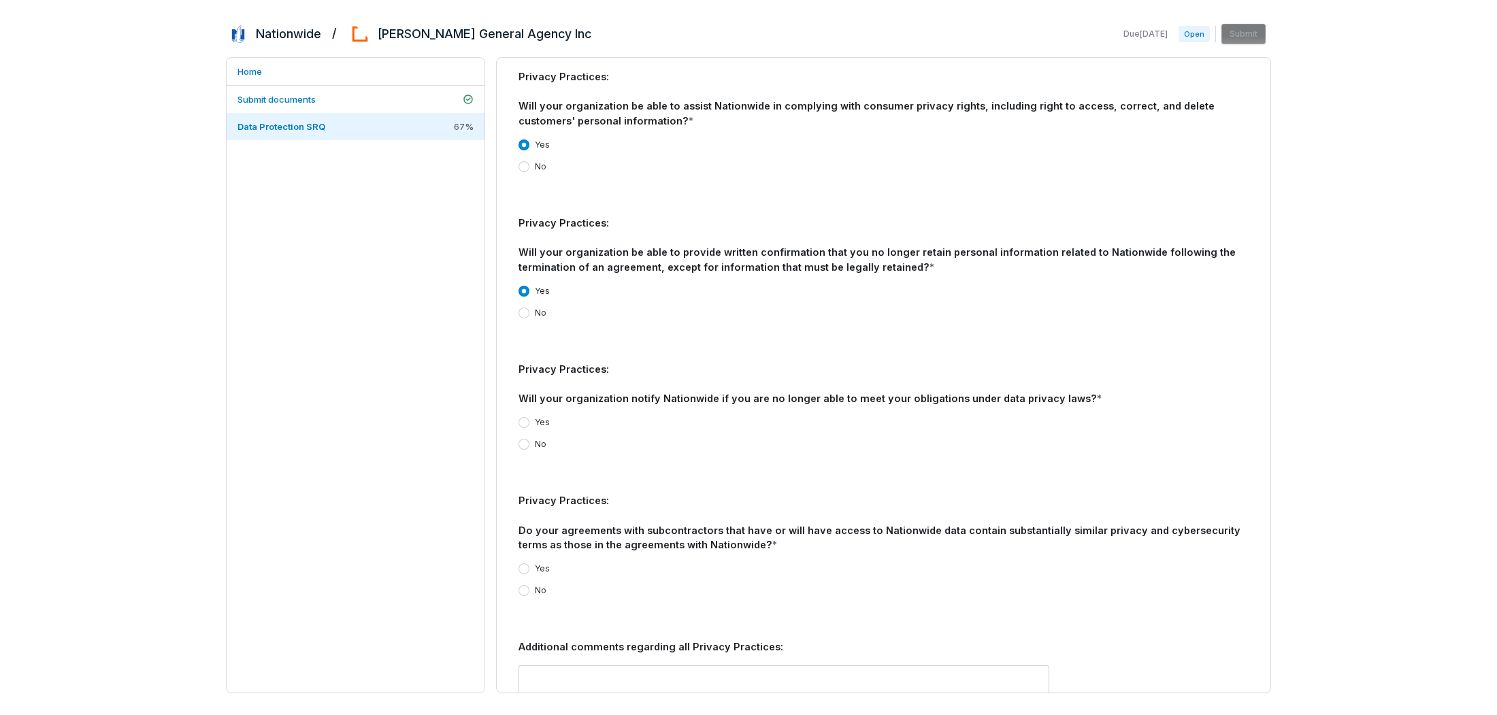
click at [525, 417] on button "Yes" at bounding box center [523, 422] width 11 height 11
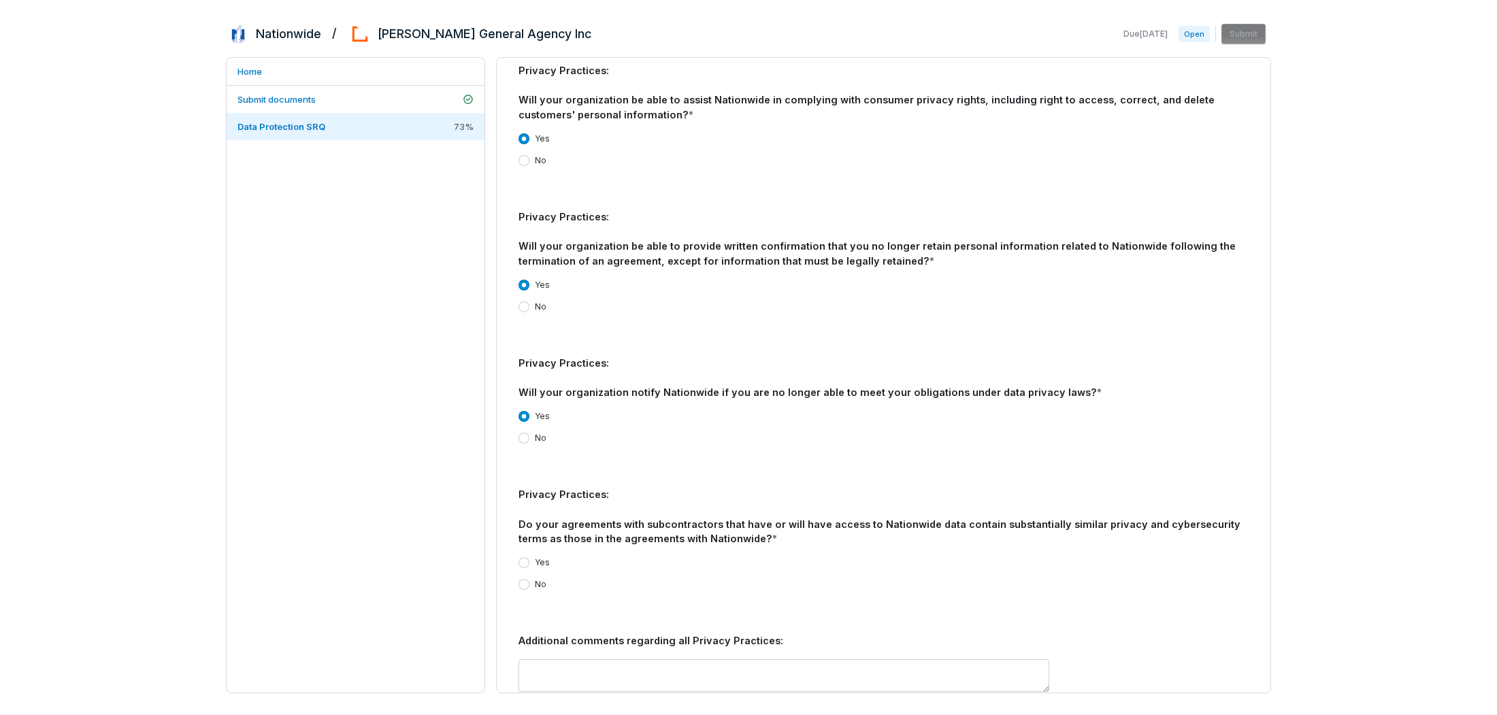
scroll to position [3366, 0]
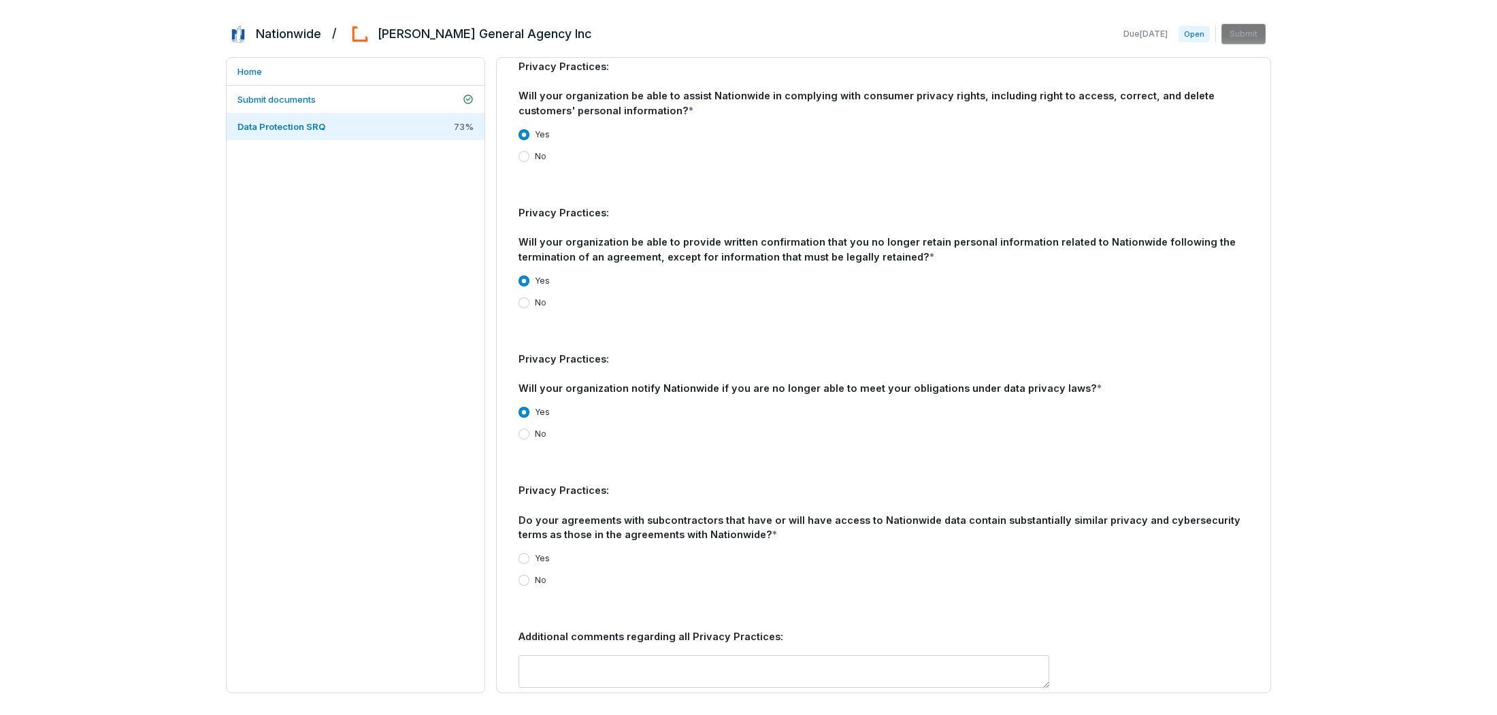
drag, startPoint x: 527, startPoint y: 532, endPoint x: 587, endPoint y: 533, distance: 59.9
click at [529, 553] on div "Yes" at bounding box center [533, 558] width 31 height 11
click at [1359, 527] on div "**********" at bounding box center [748, 357] width 1497 height 715
click at [527, 553] on button "Yes" at bounding box center [523, 558] width 11 height 11
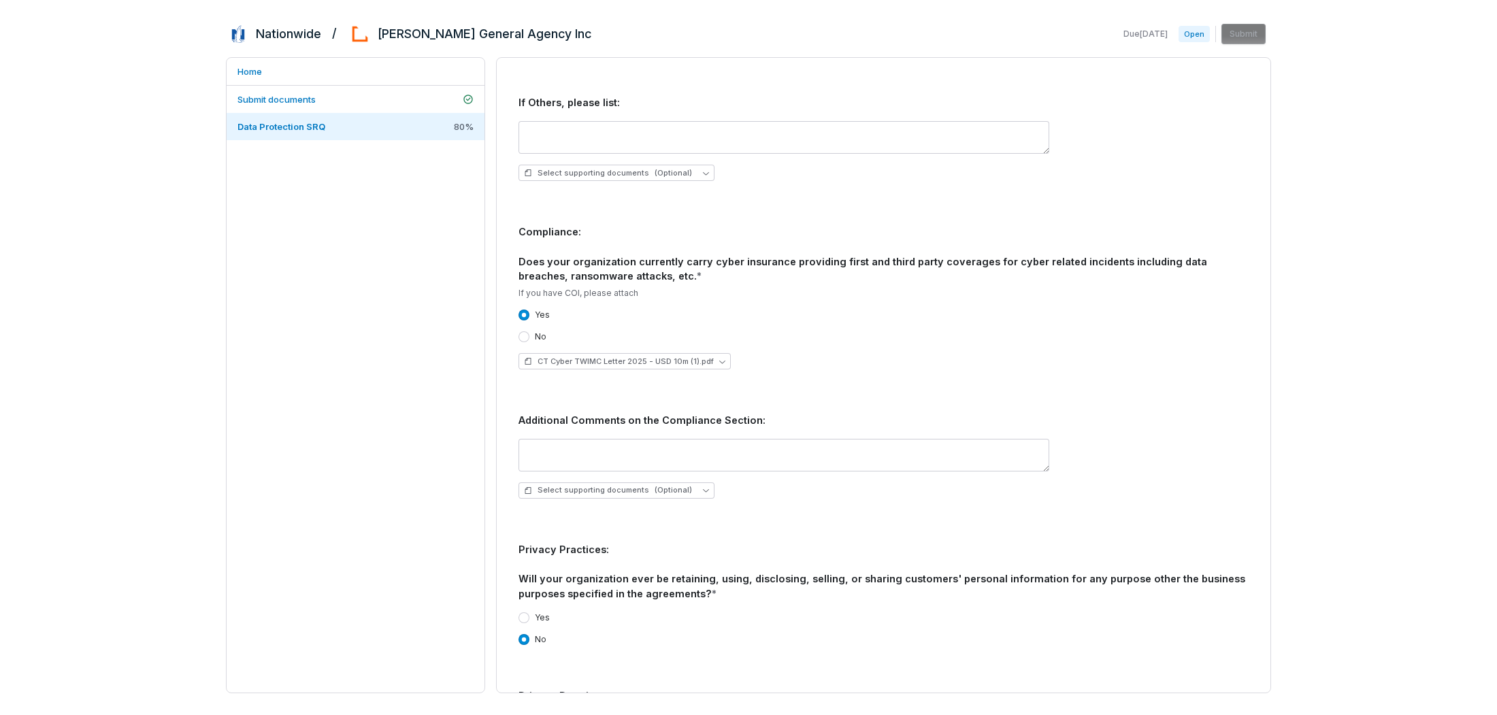
scroll to position [2731, 0]
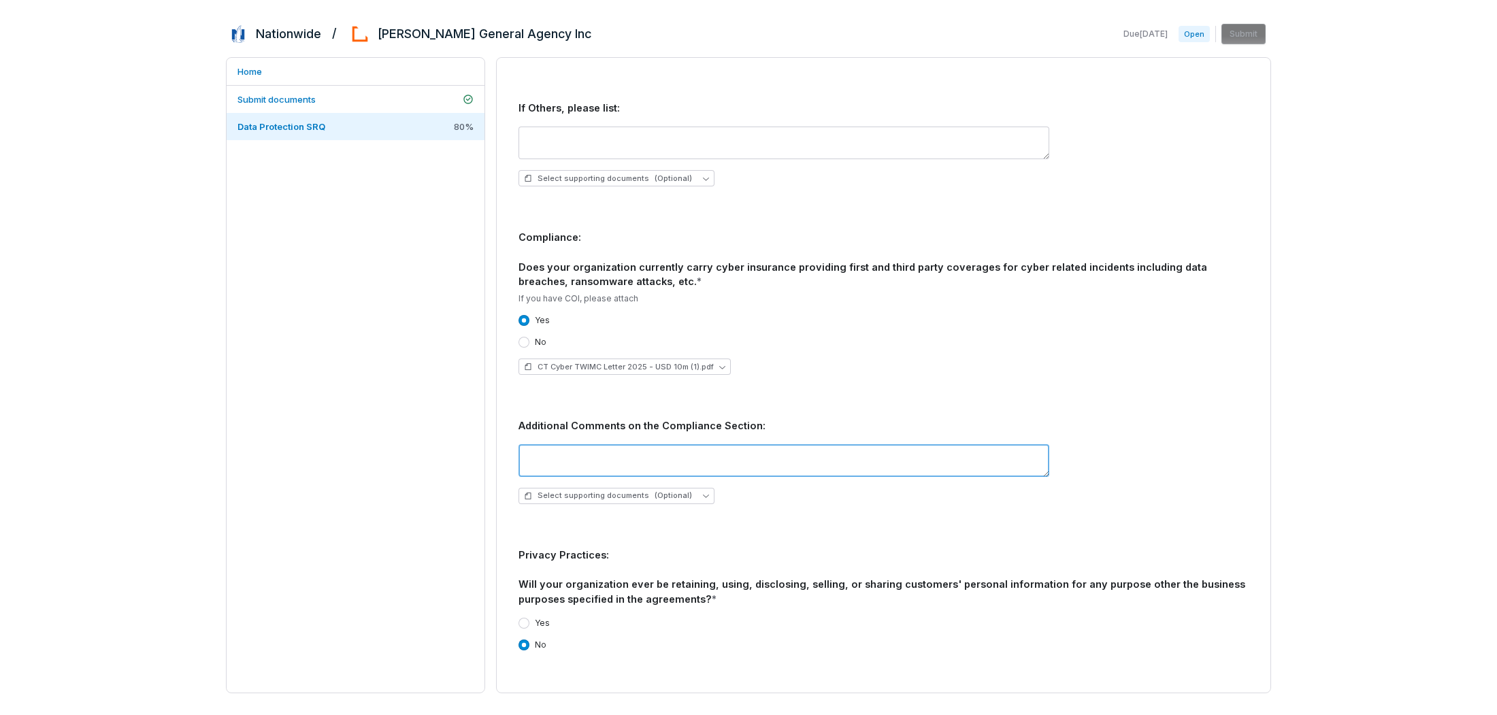
click at [716, 444] on textarea at bounding box center [783, 460] width 531 height 33
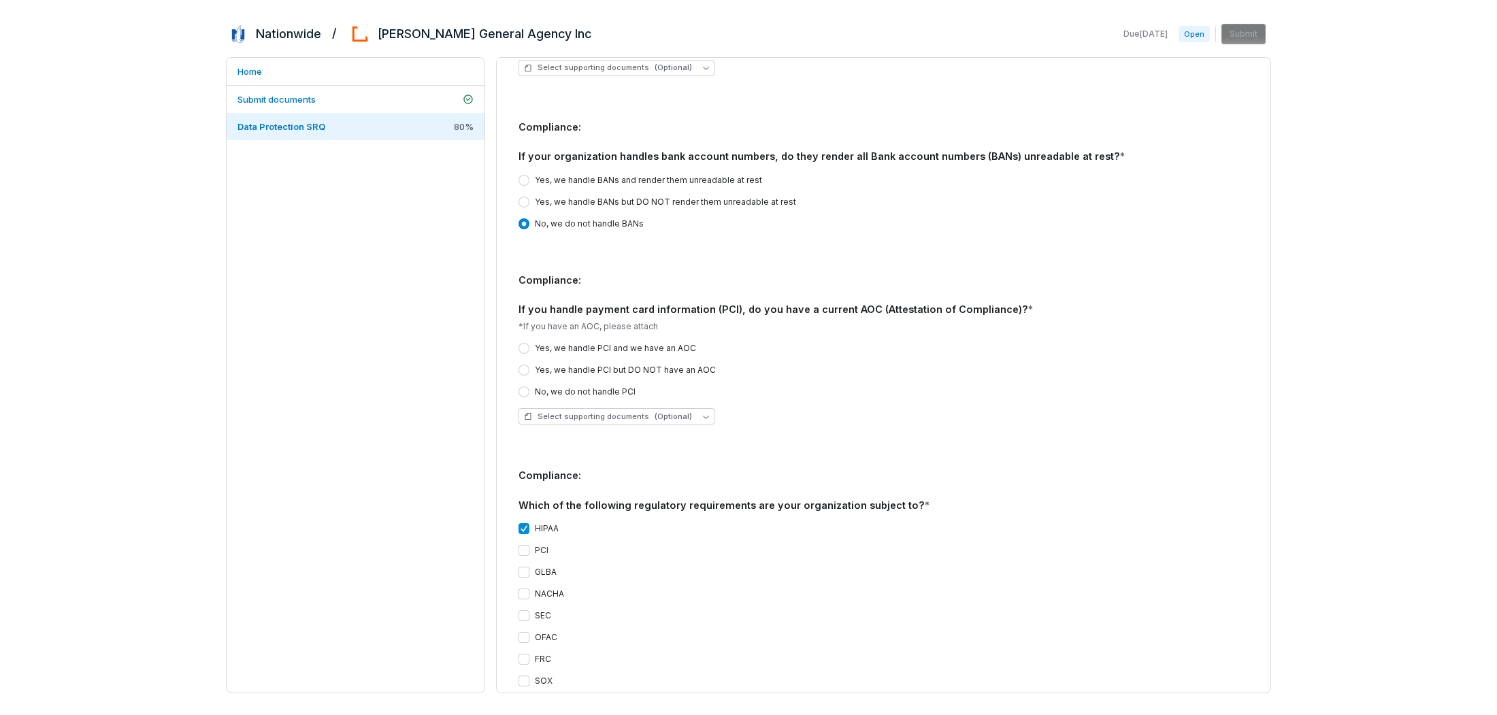
scroll to position [2073, 0]
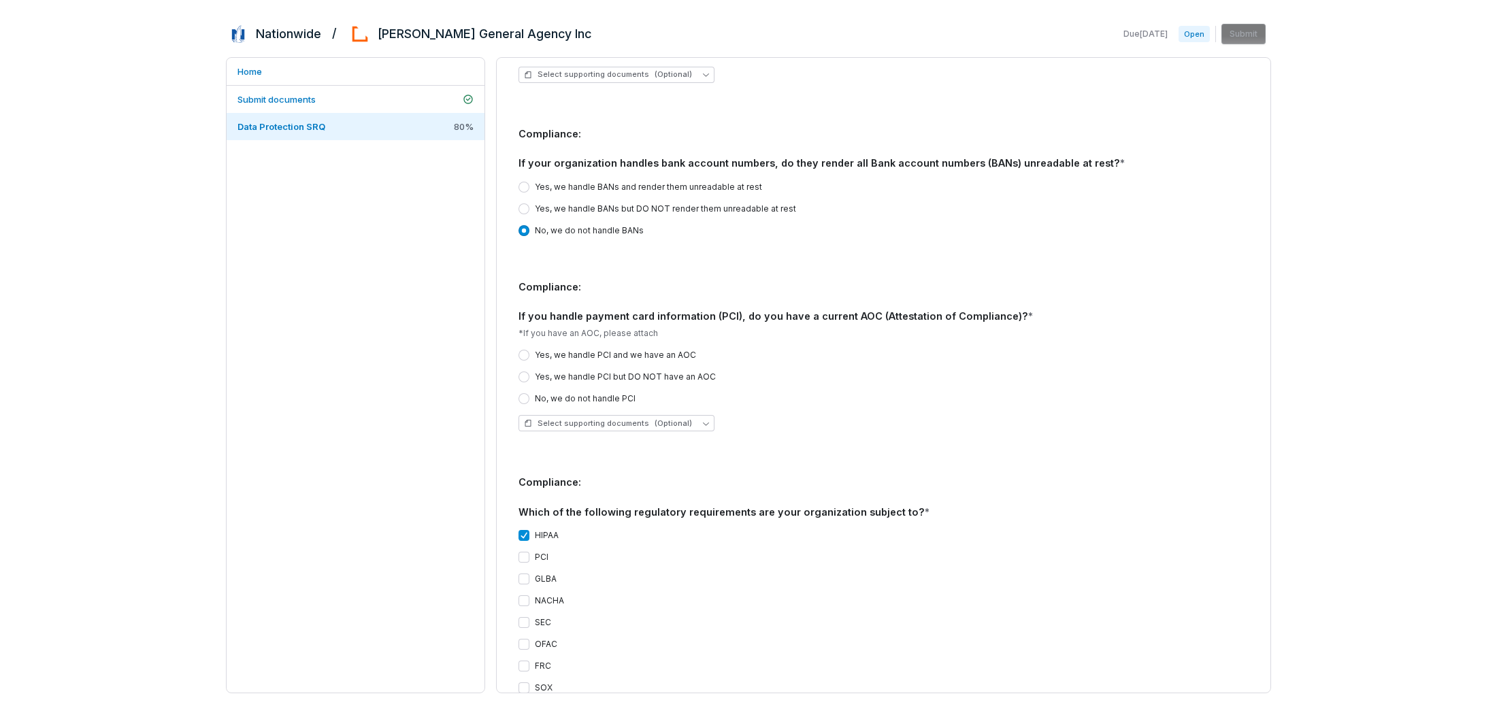
drag, startPoint x: 519, startPoint y: 371, endPoint x: 527, endPoint y: 370, distance: 7.6
click at [519, 393] on button "No, we do not handle PCI" at bounding box center [523, 398] width 11 height 11
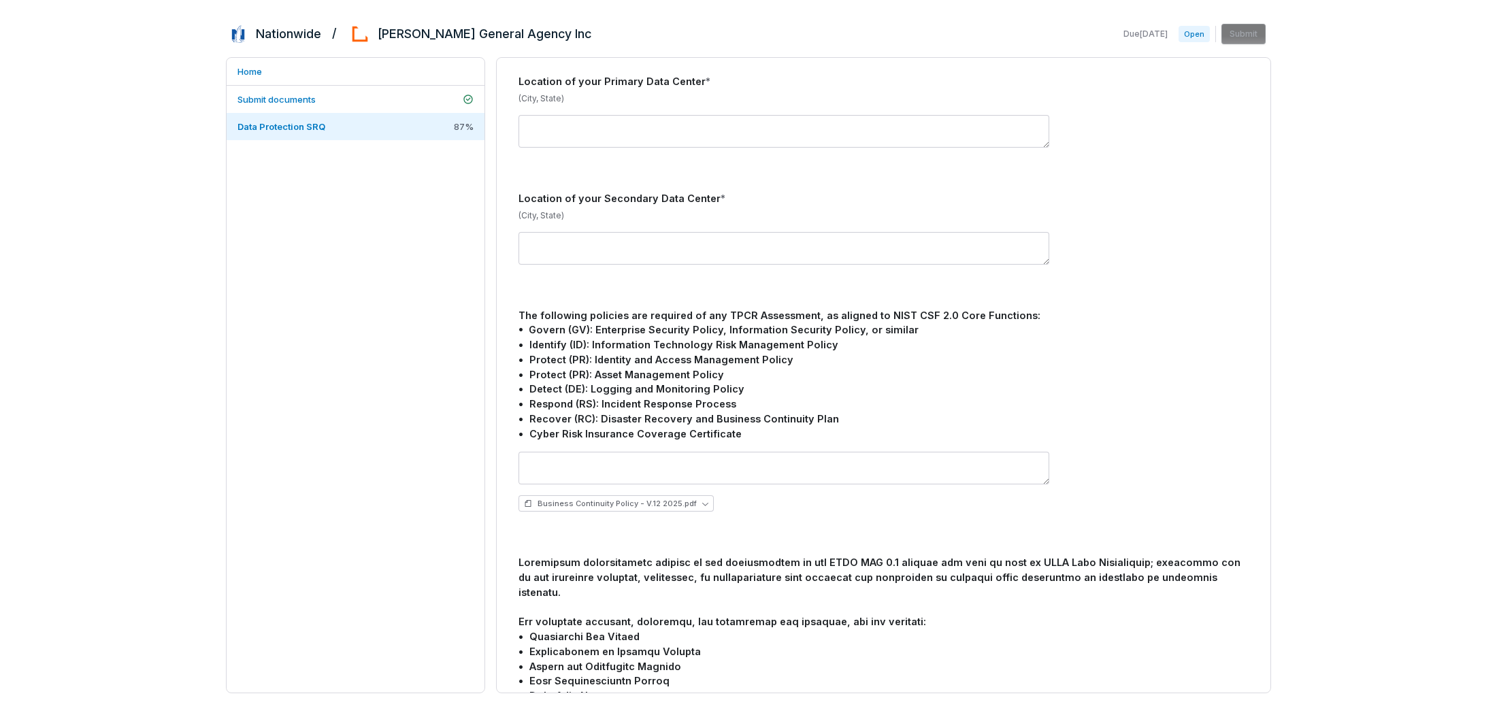
scroll to position [781, 0]
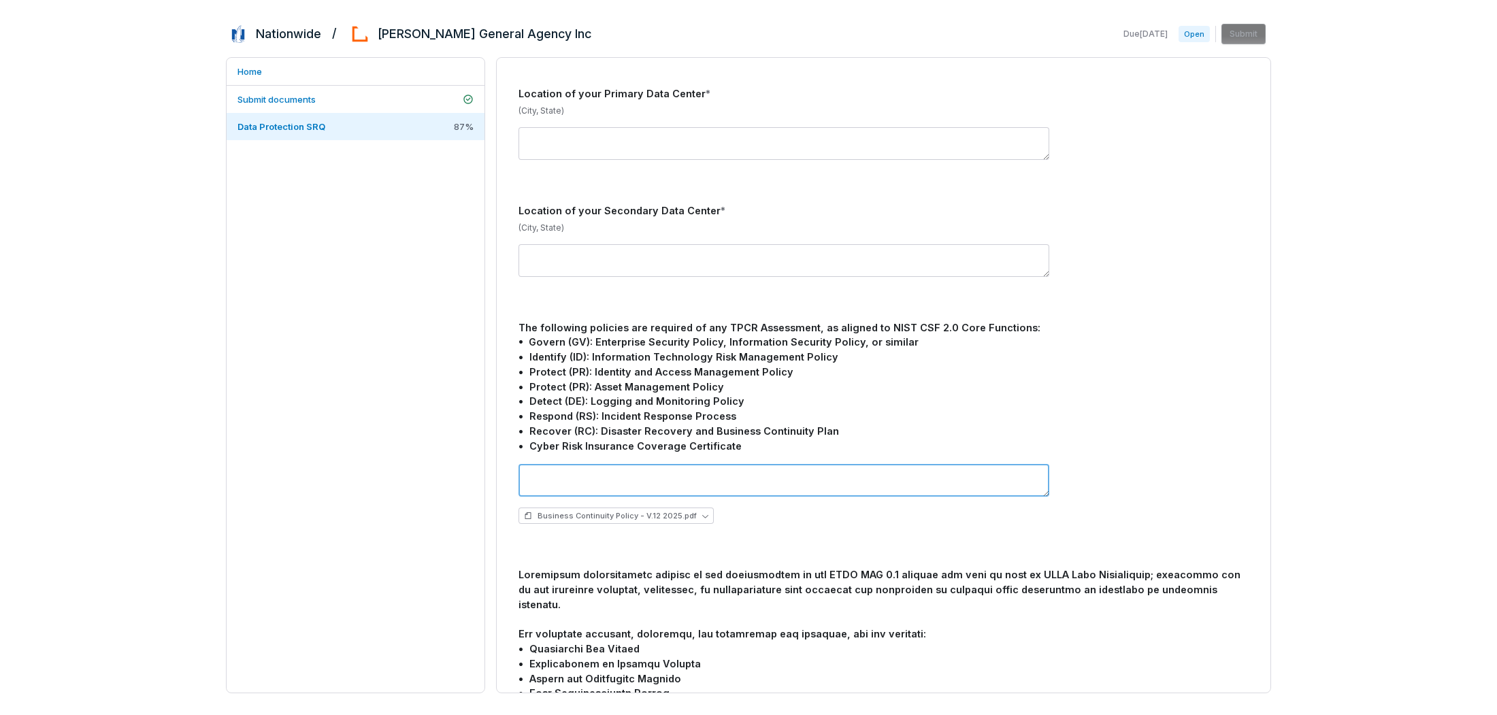
click at [715, 466] on textarea at bounding box center [783, 480] width 531 height 33
click at [695, 507] on button "Business Continuity Policy - V.12 2025.pdf" at bounding box center [615, 515] width 195 height 16
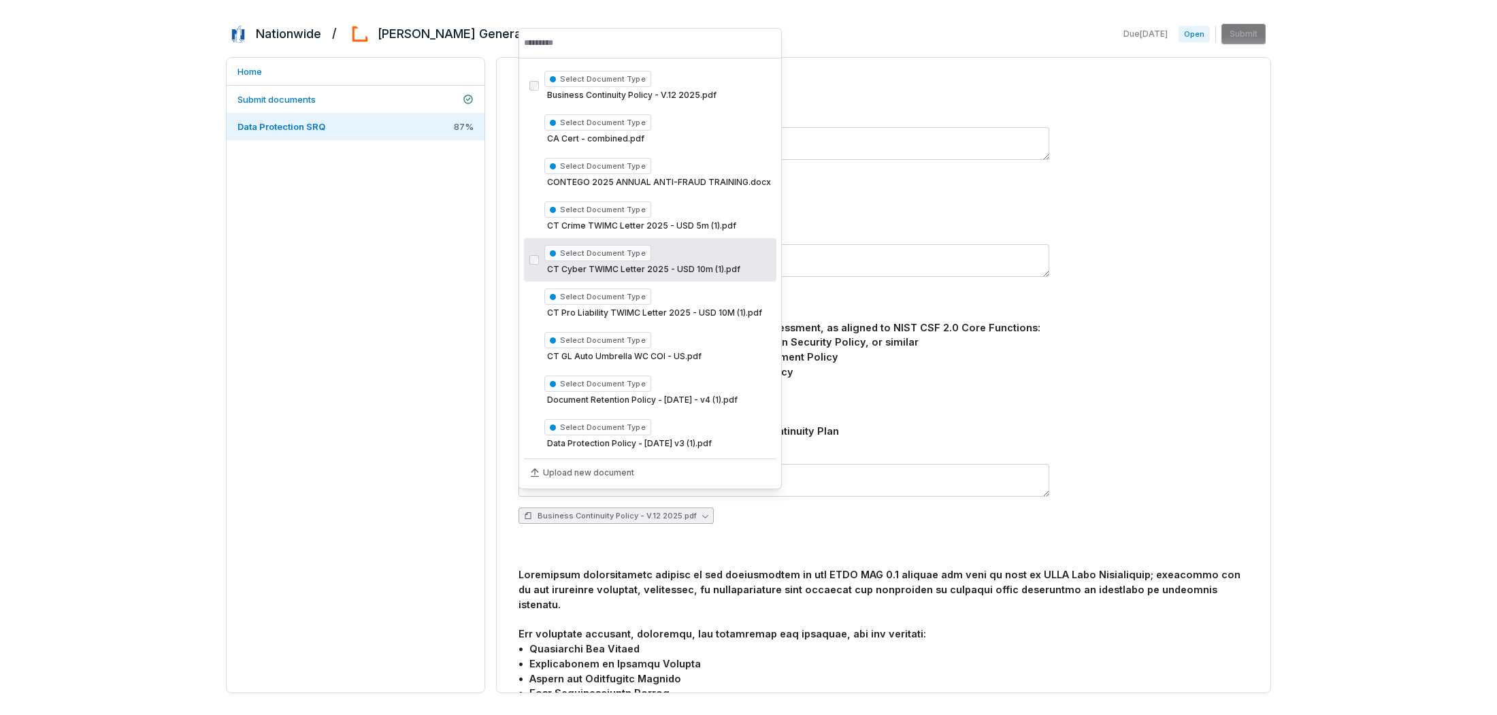
click at [602, 256] on span "Select Document Type" at bounding box center [597, 253] width 107 height 16
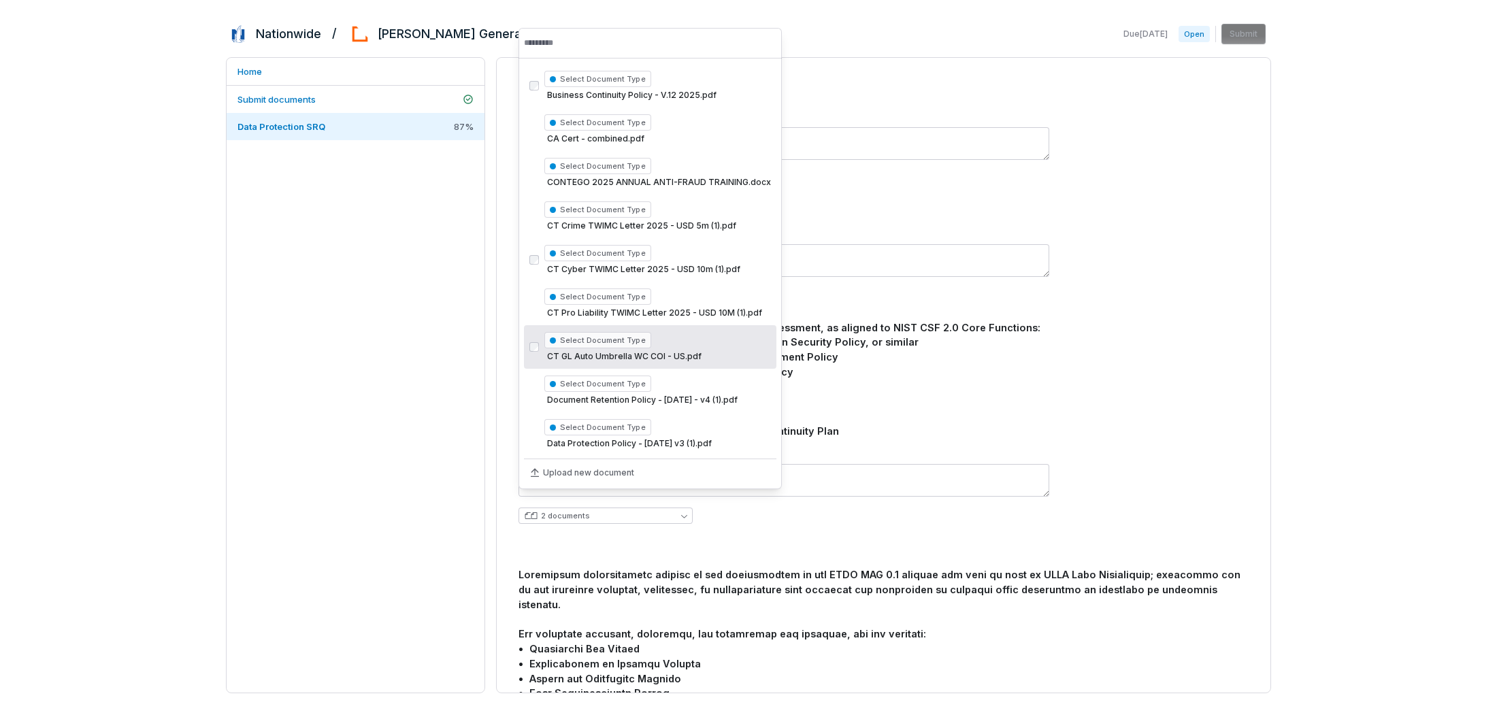
click at [1031, 395] on div "The following policies are required of any TPCR Assessment, as aligned to NIST …" at bounding box center [883, 386] width 730 height 133
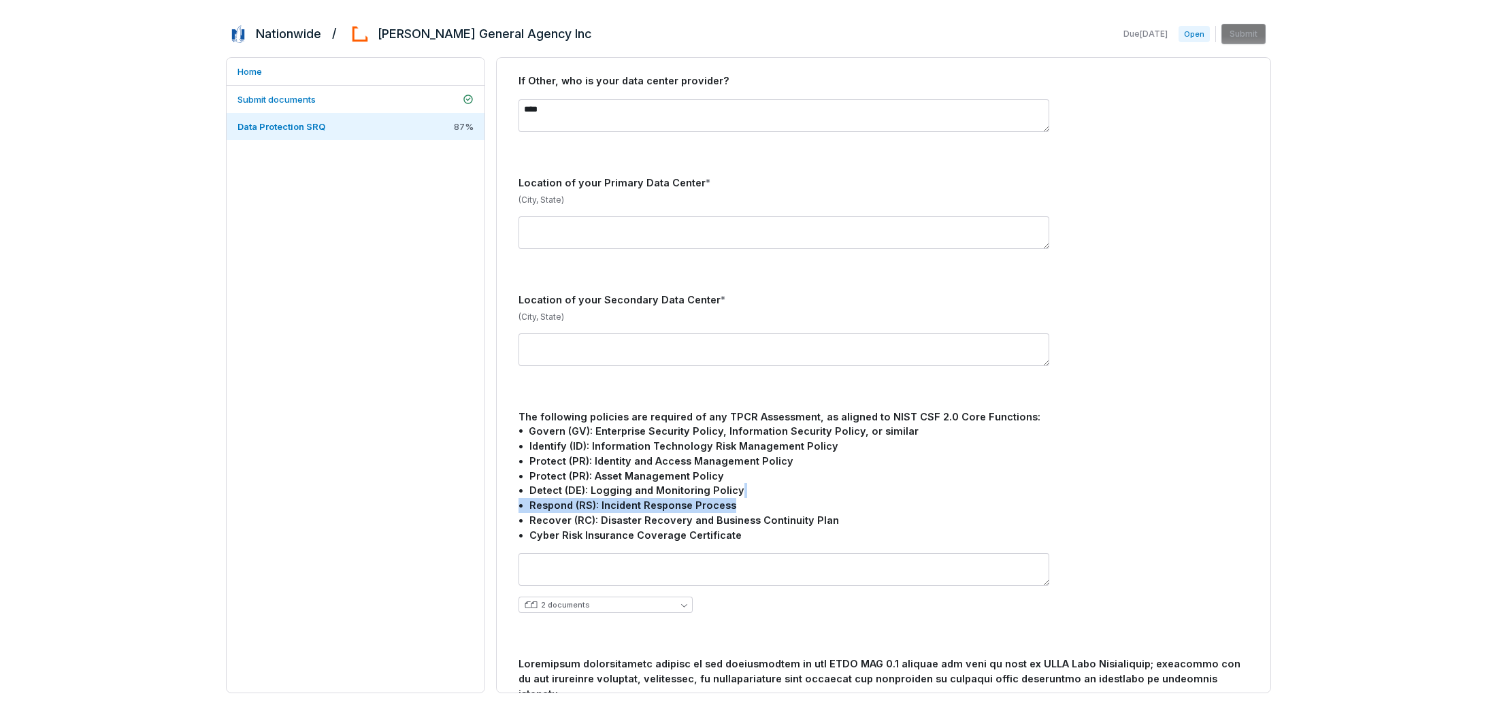
scroll to position [645, 0]
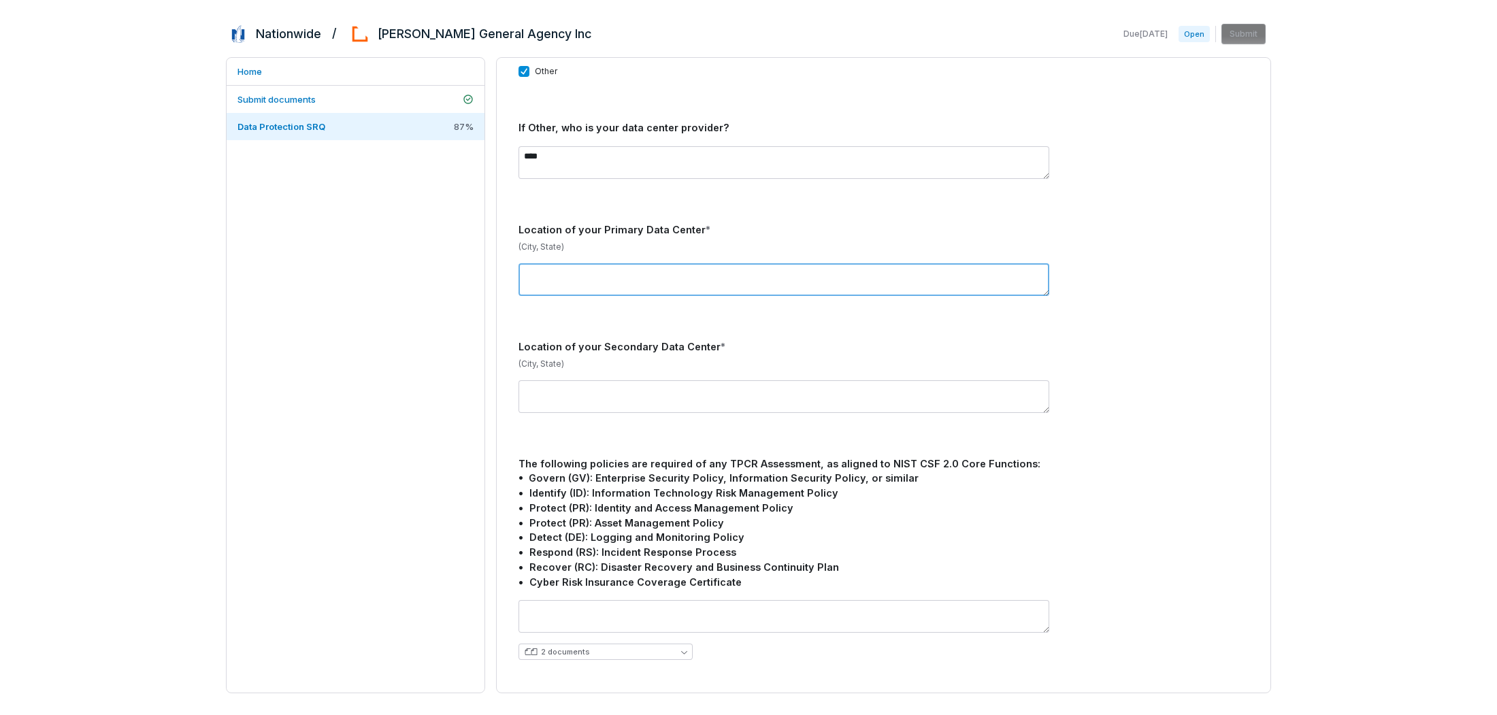
click at [612, 263] on textarea at bounding box center [783, 279] width 531 height 33
type textarea "**********"
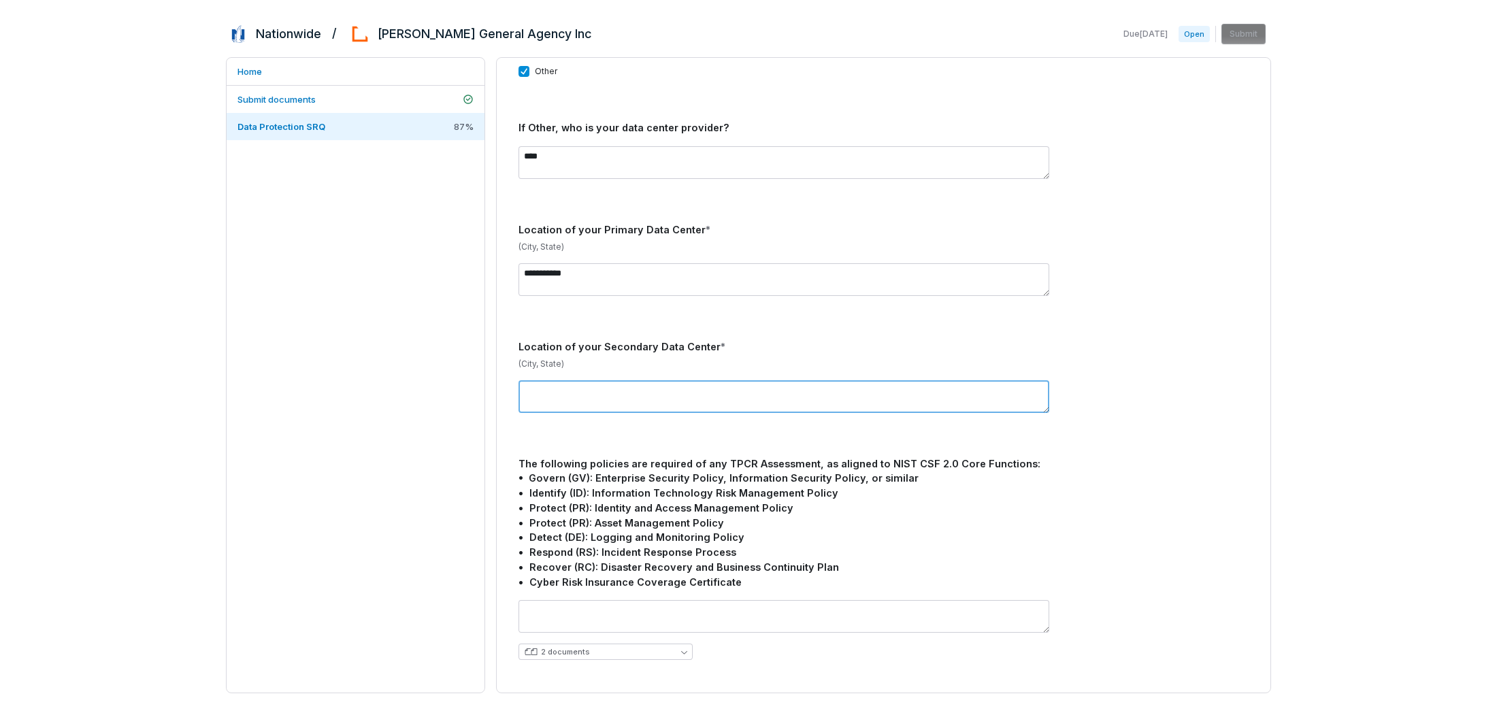
click at [605, 380] on textarea at bounding box center [783, 396] width 531 height 33
type textarea "***"
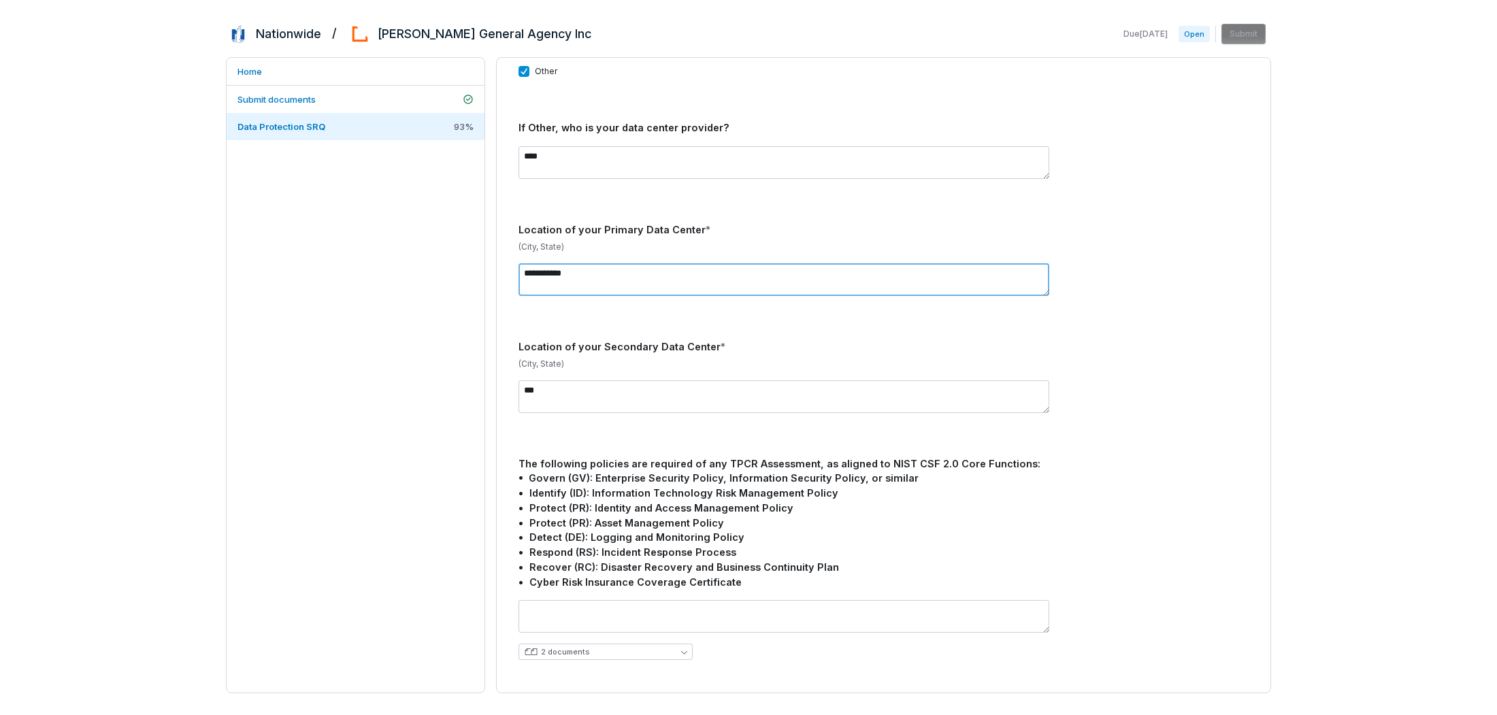
click at [596, 263] on textarea "**********" at bounding box center [783, 279] width 531 height 33
type textarea "*"
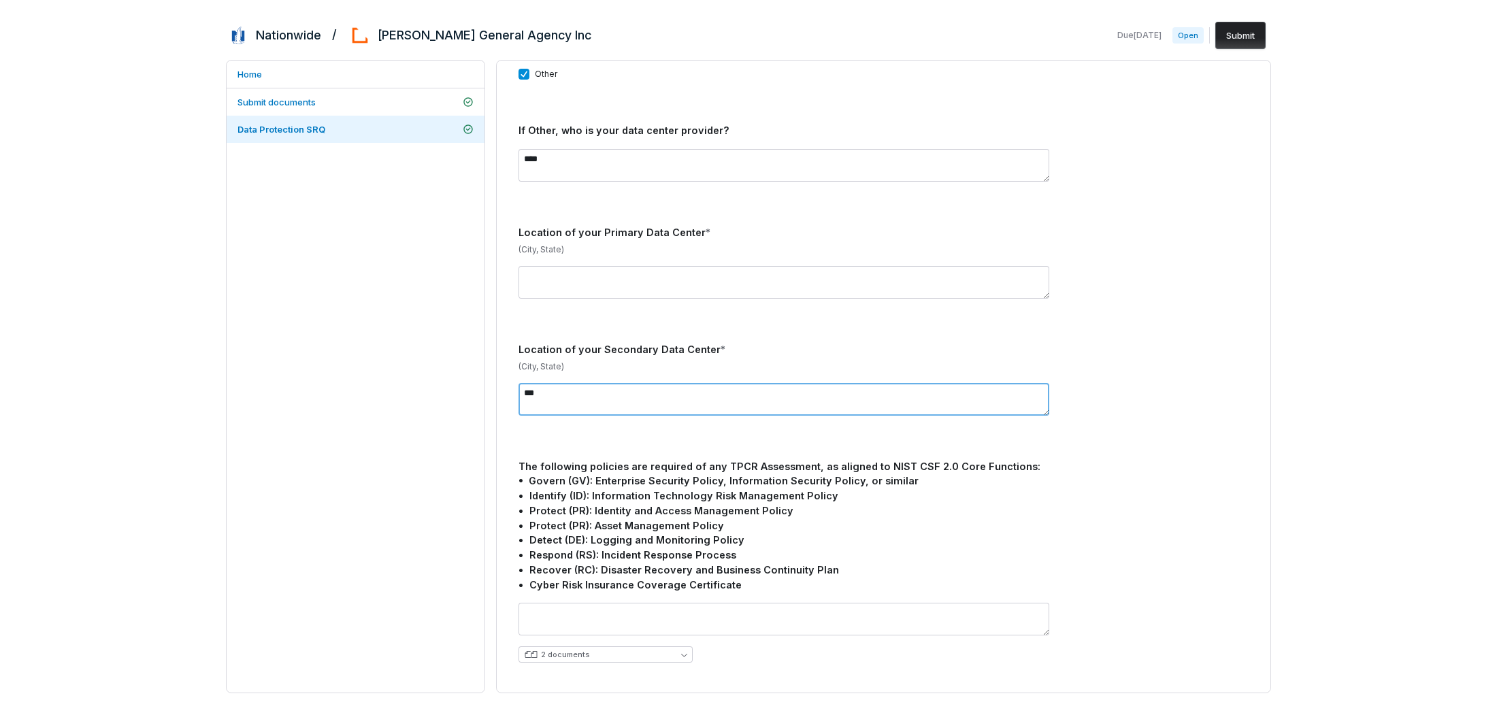
click at [585, 384] on textarea "***" at bounding box center [783, 399] width 531 height 33
type textarea "*"
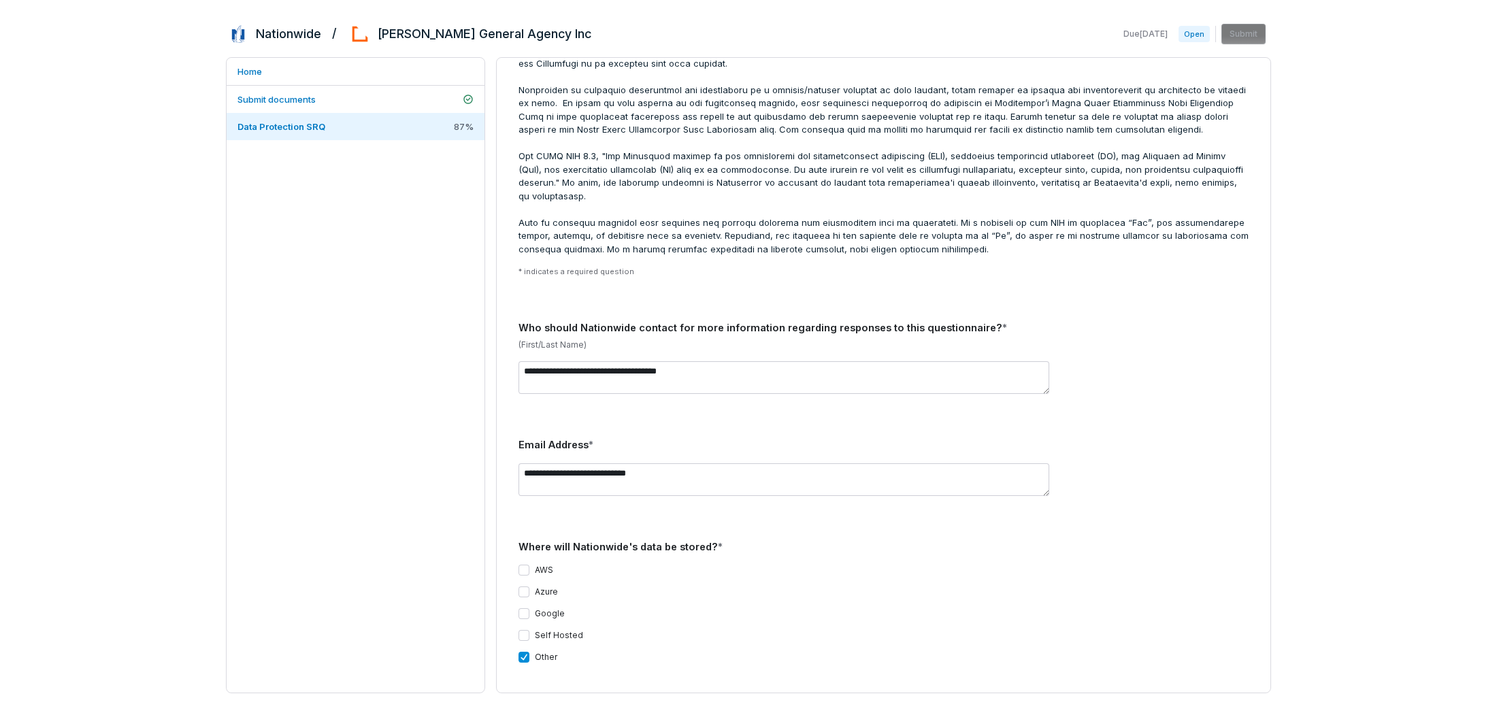
scroll to position [0, 0]
